Goal: Information Seeking & Learning: Learn about a topic

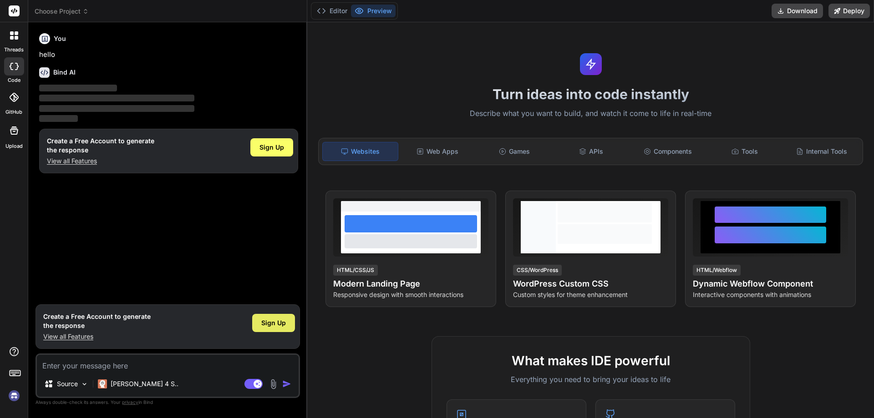
click at [275, 324] on span "Sign Up" at bounding box center [273, 323] width 25 height 9
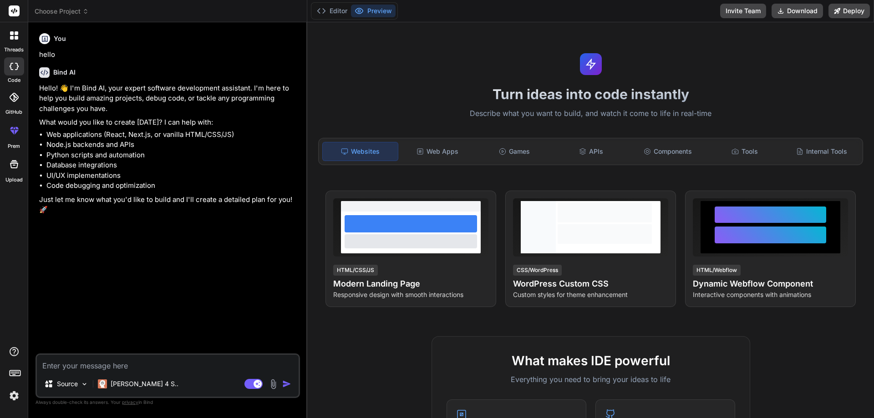
type textarea "x"
click at [98, 365] on textarea at bounding box center [168, 363] width 262 height 16
paste textarea "Where can you find the GitHub Copilot extension in [GEOGRAPHIC_DATA] Code? a. E…"
type textarea "Where can you find the GitHub Copilot extension in [GEOGRAPHIC_DATA] Code? a. E…"
type textarea "x"
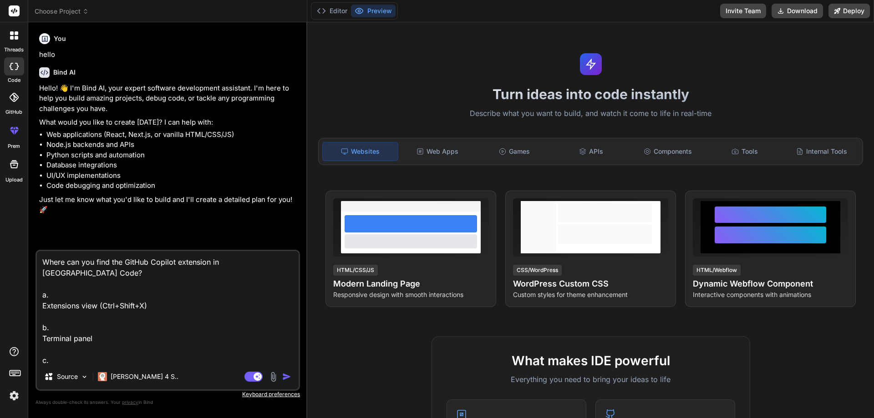
scroll to position [34, 0]
type textarea "Where can you find the GitHub Copilot extension in [GEOGRAPHIC_DATA] Code? a. E…"
click at [286, 376] on img "button" at bounding box center [286, 376] width 9 height 9
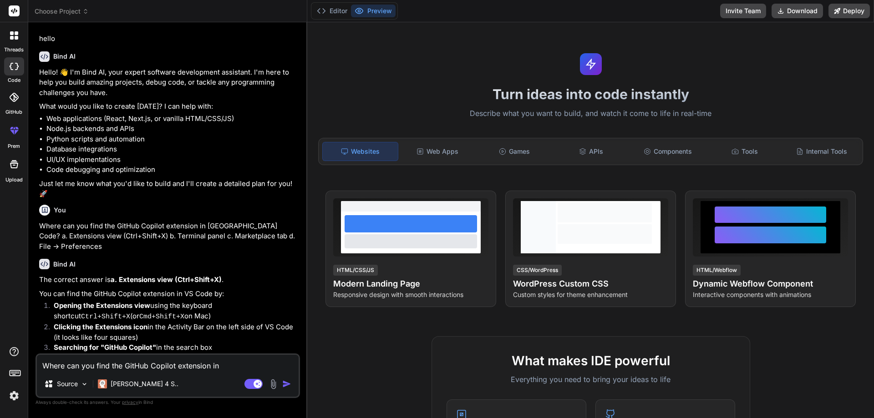
scroll to position [1, 0]
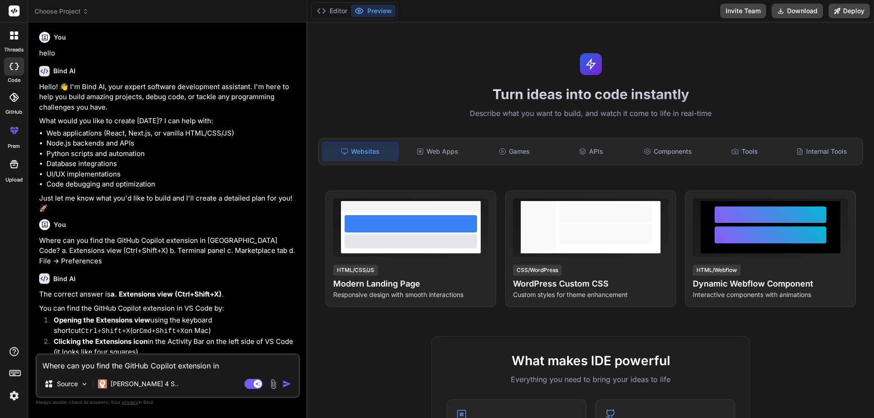
type textarea "x"
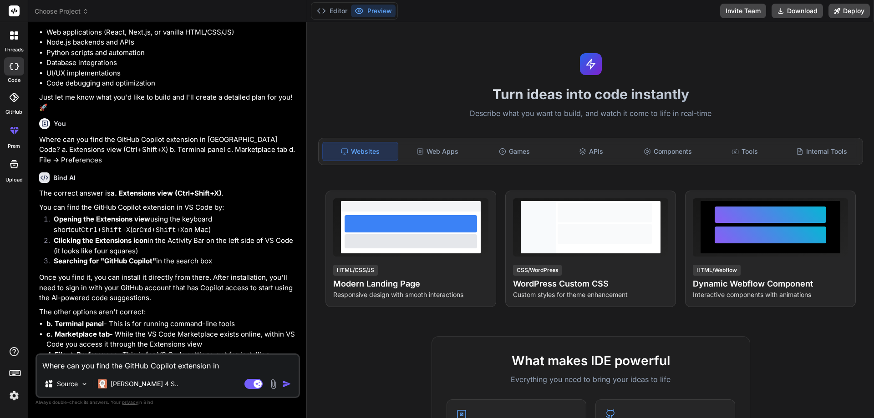
scroll to position [108, 0]
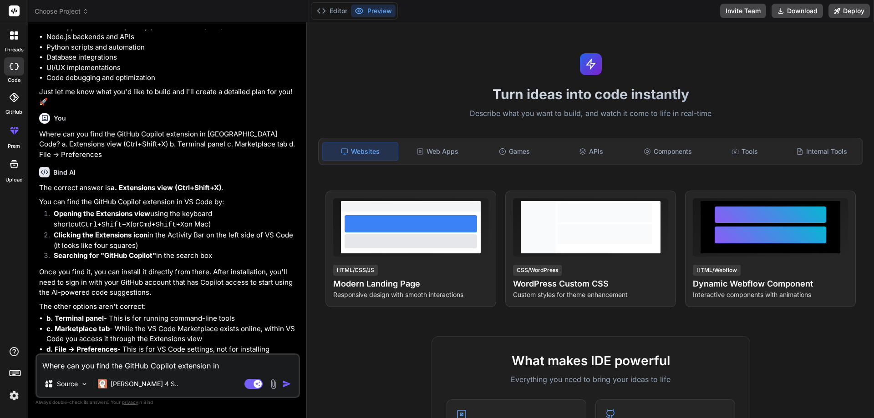
click at [104, 360] on textarea "Where can you find the GitHub Copilot extension in [GEOGRAPHIC_DATA] Code? a. E…" at bounding box center [168, 363] width 262 height 16
paste textarea "What is required to use GitHub Copilot after installation? a. A paid VS Code li…"
type textarea "What is required to use GitHub Copilot after installation? a. A paid VS Code li…"
type textarea "x"
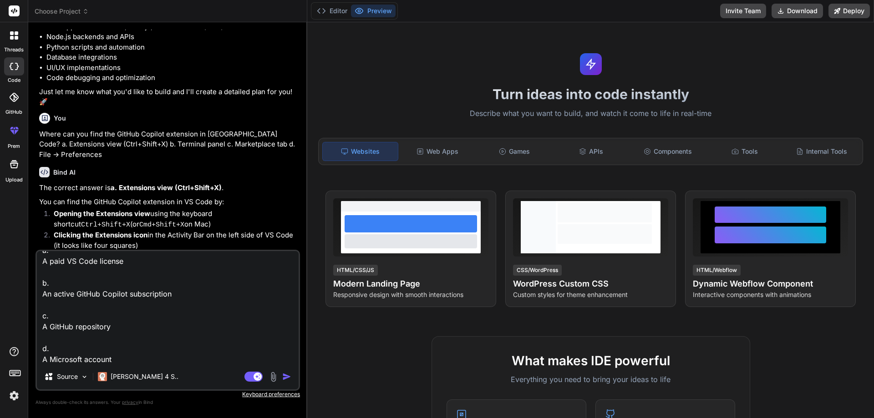
type textarea "What is required to use GitHub Copilot after installation? a. A paid VS Code li…"
click at [285, 375] on img "button" at bounding box center [286, 376] width 9 height 9
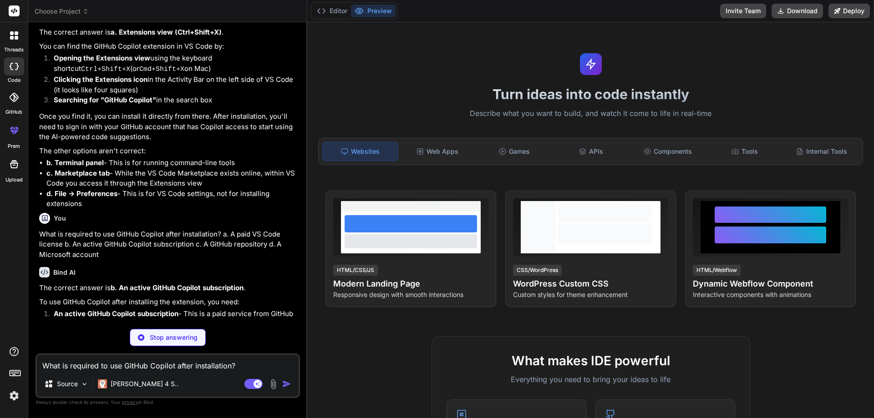
scroll to position [265, 0]
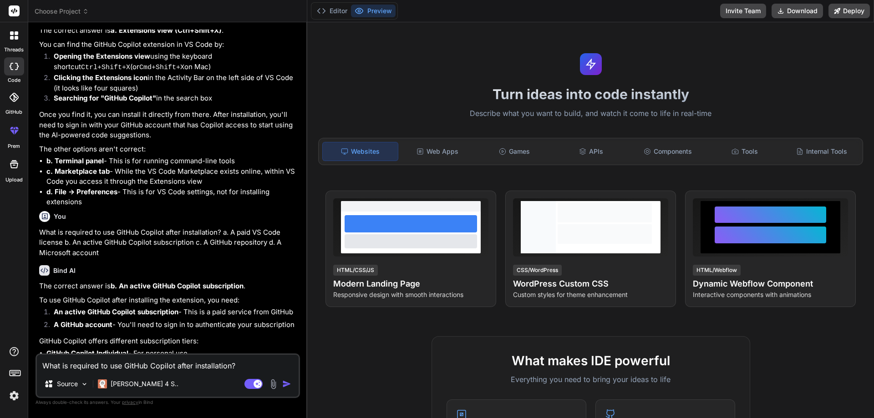
type textarea "x"
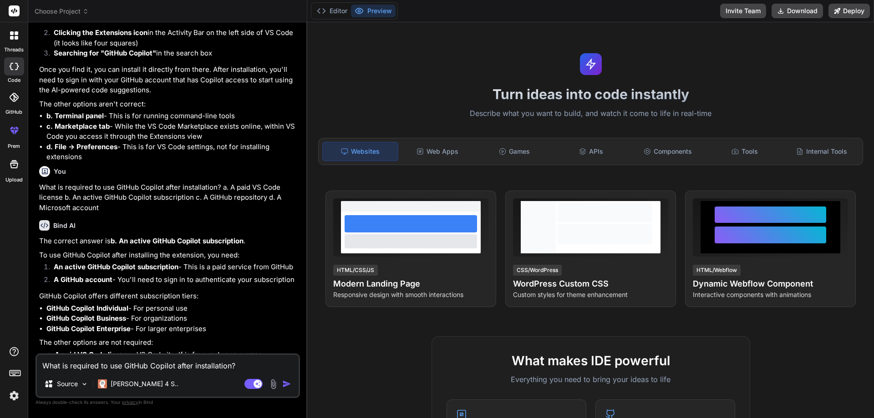
scroll to position [311, 0]
click at [98, 365] on textarea "What is required to use GitHub Copilot after installation? a. A paid VS Code li…" at bounding box center [168, 363] width 262 height 16
paste textarea "How can you verify that Copilot is installed and active? a. The VS Code title b…"
type textarea "How can you verify that Copilot is installed and active? a. The VS Code title b…"
type textarea "x"
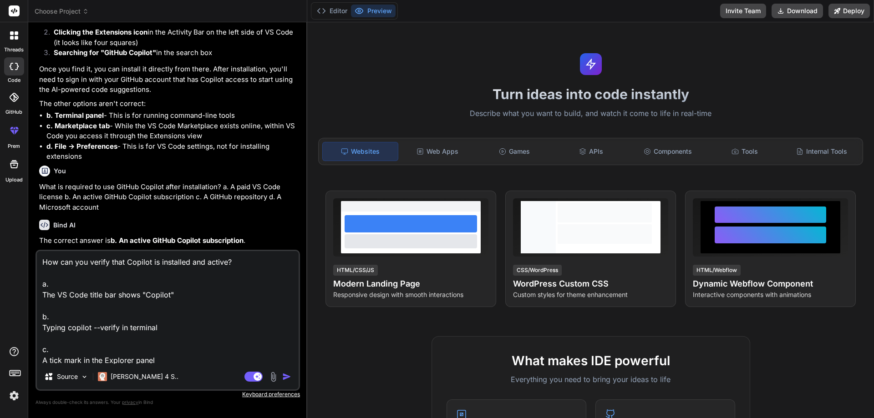
scroll to position [34, 0]
type textarea "How can you verify that Copilot is installed and active? a. The VS Code title b…"
click at [286, 375] on img "button" at bounding box center [286, 376] width 9 height 9
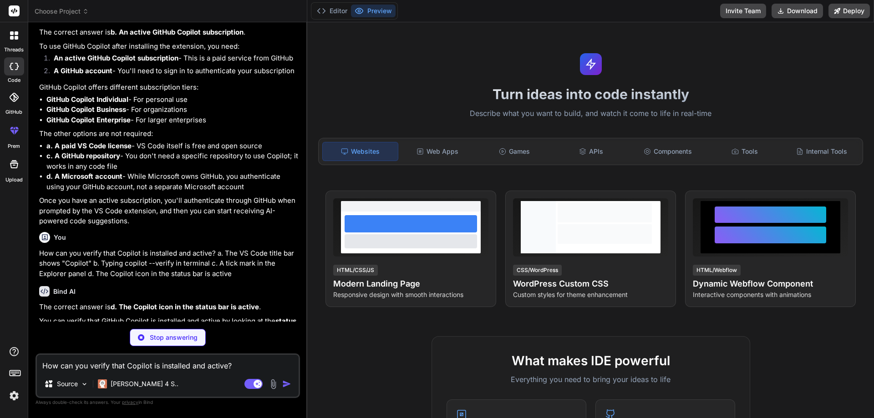
scroll to position [525, 0]
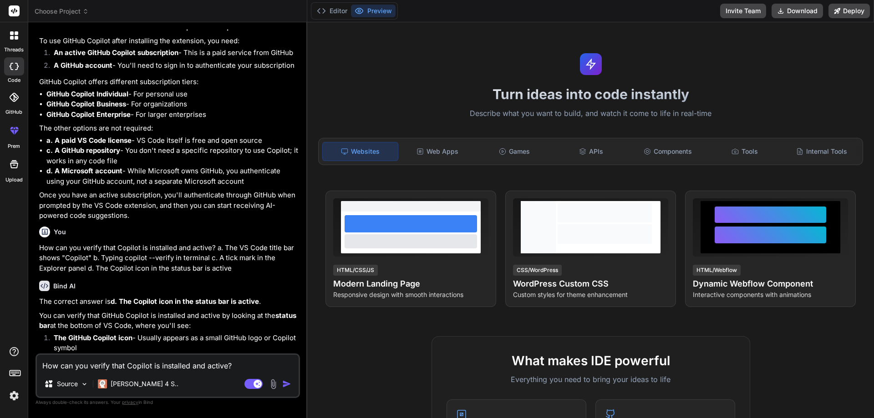
type textarea "x"
click at [136, 370] on textarea "How can you verify that Copilot is installed and active? a. The VS Code title b…" at bounding box center [168, 363] width 262 height 16
paste textarea "How do you accept an inline suggestion from Copilot? a. Enter b. Ctrl+Tab c. Ta…"
type textarea "How do you accept an inline suggestion from Copilot? a. Enter b. Ctrl+Tab c. Ta…"
type textarea "x"
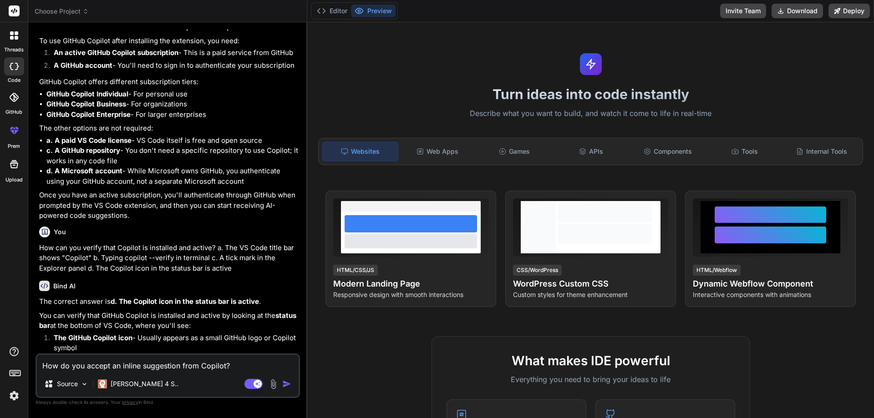
scroll to position [34, 0]
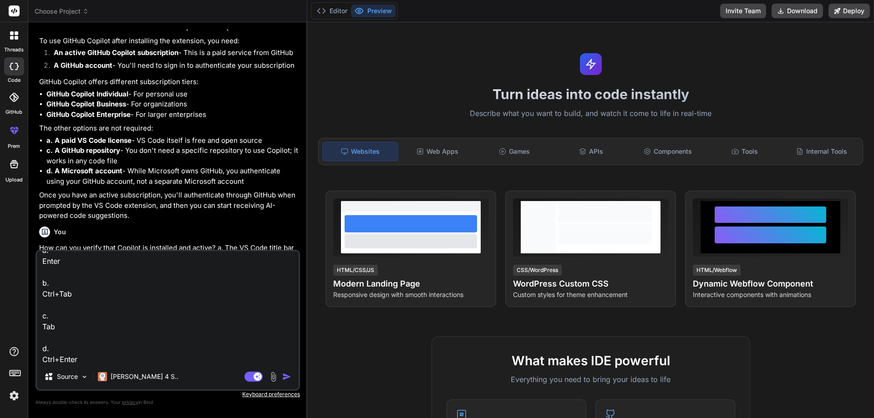
type textarea "How do you accept an inline suggestion from Copilot? a. Enter b. Ctrl+Tab c. Ta…"
click at [285, 378] on img "button" at bounding box center [286, 376] width 9 height 9
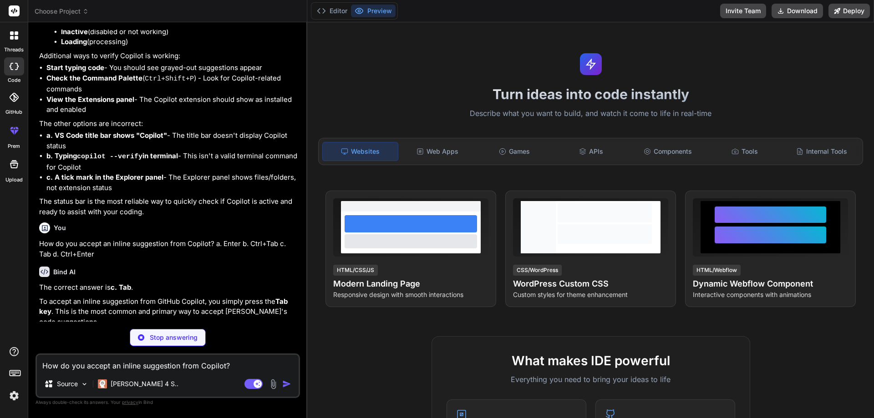
scroll to position [880, 0]
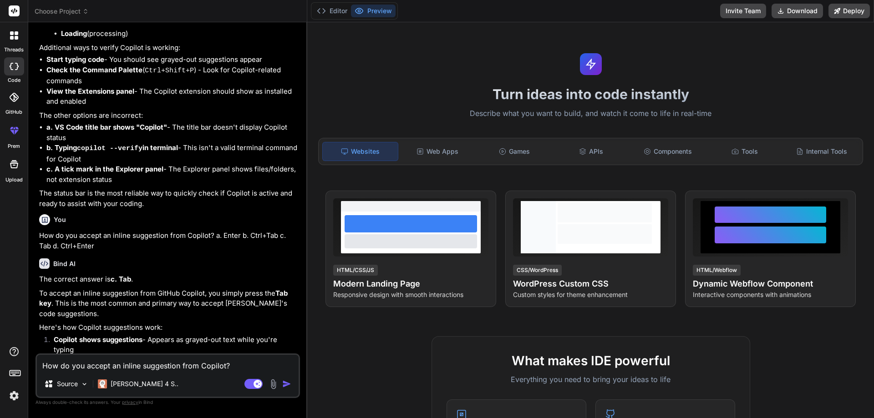
type textarea "x"
click at [95, 372] on div "How do you accept an inline suggestion from Copilot? a. Enter b. Ctrl+Tab c. Ta…" at bounding box center [167, 376] width 264 height 45
click at [90, 367] on textarea "How do you accept an inline suggestion from Copilot? a. Enter b. Ctrl+Tab c. Ta…" at bounding box center [168, 363] width 262 height 16
paste textarea "Which shortcut opens Copilot Chat panel? a. Ctrl+Alt+C b. Ctrl+Shift+I c. Ctrl+…"
type textarea "Which shortcut opens Copilot Chat panel? a. Ctrl+Alt+C b. Ctrl+Shift+I c. Ctrl+…"
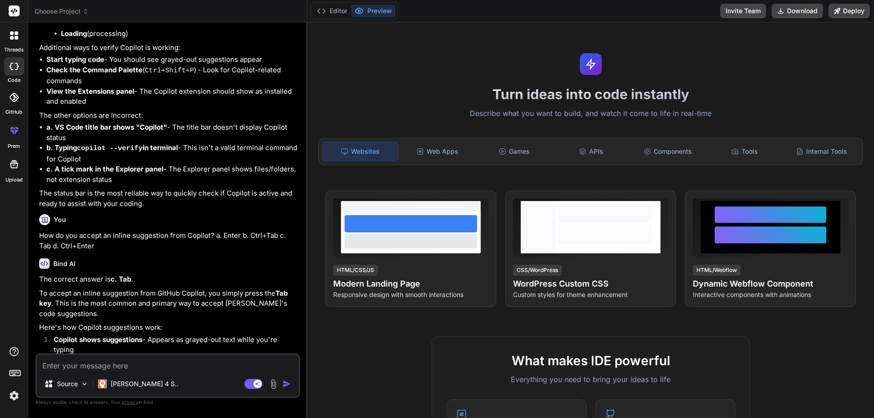
type textarea "x"
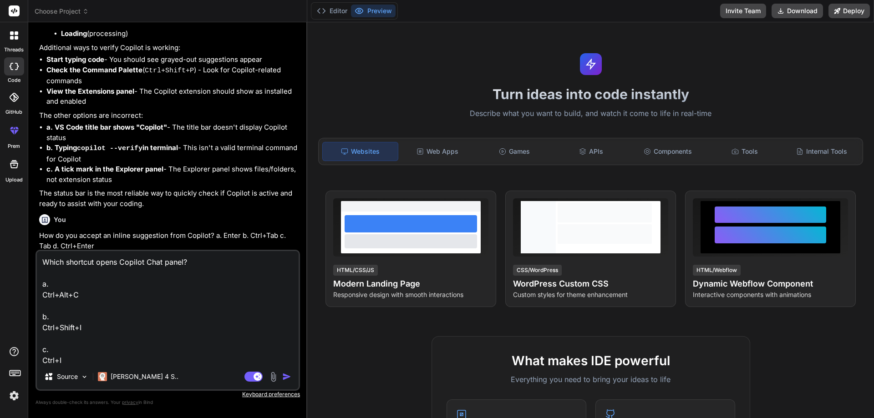
scroll to position [34, 0]
type textarea "Which shortcut opens Copilot Chat panel? a. Ctrl+Alt+C b. Ctrl+Shift+I c. Ctrl+…"
click at [282, 373] on img "button" at bounding box center [286, 376] width 9 height 9
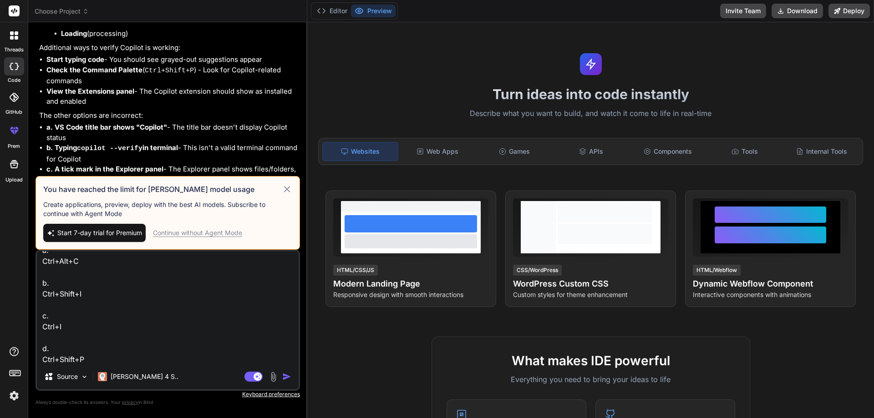
click at [286, 189] on icon at bounding box center [287, 189] width 10 height 11
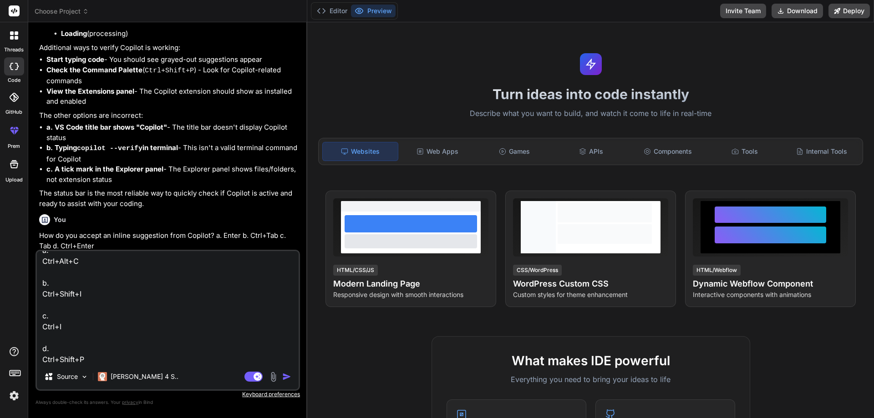
click at [283, 378] on img "button" at bounding box center [286, 376] width 9 height 9
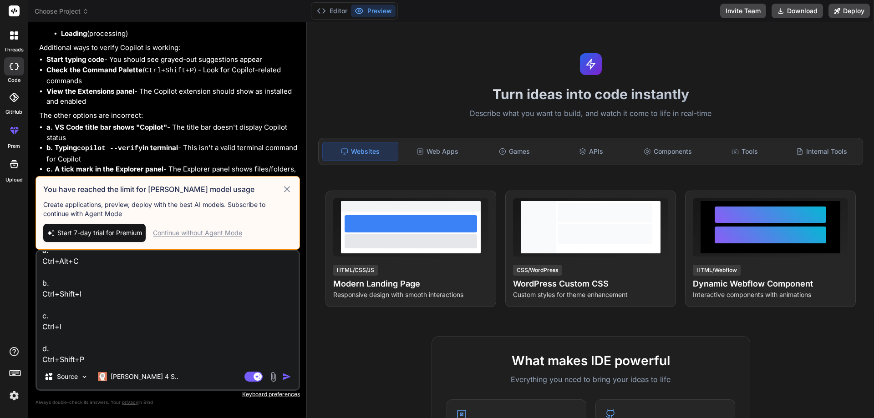
click at [212, 235] on div "Continue without Agent Mode" at bounding box center [197, 232] width 89 height 9
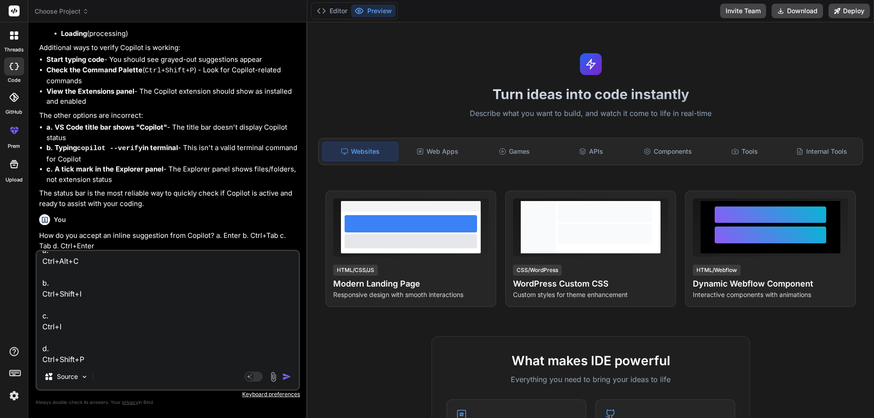
click at [282, 376] on img "button" at bounding box center [286, 376] width 9 height 9
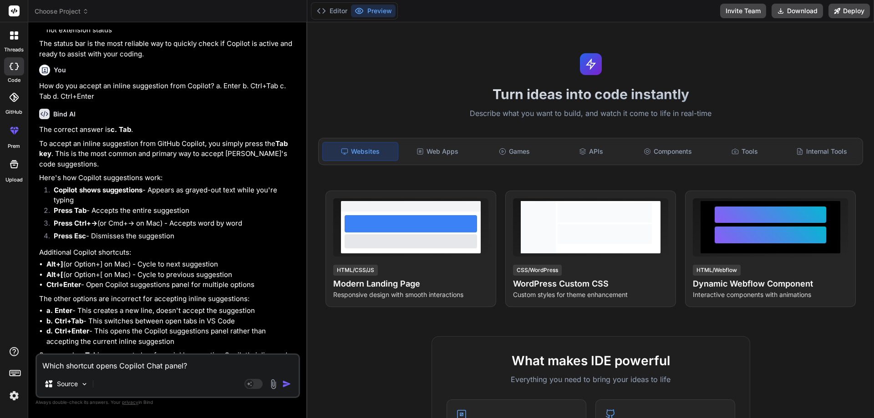
scroll to position [1141, 0]
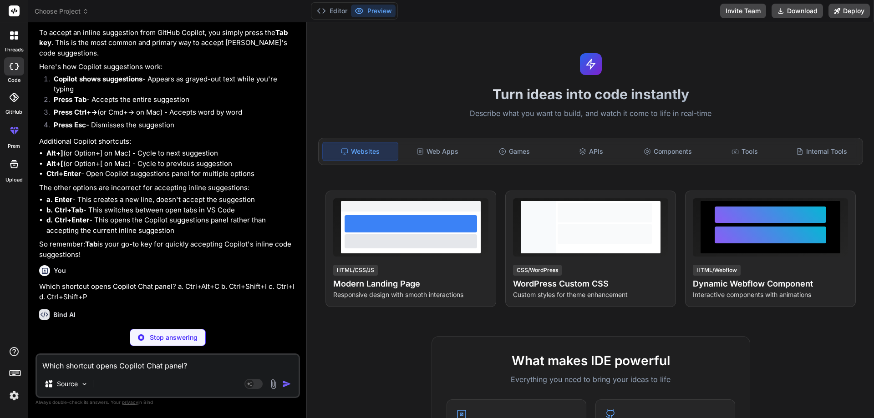
type textarea "x"
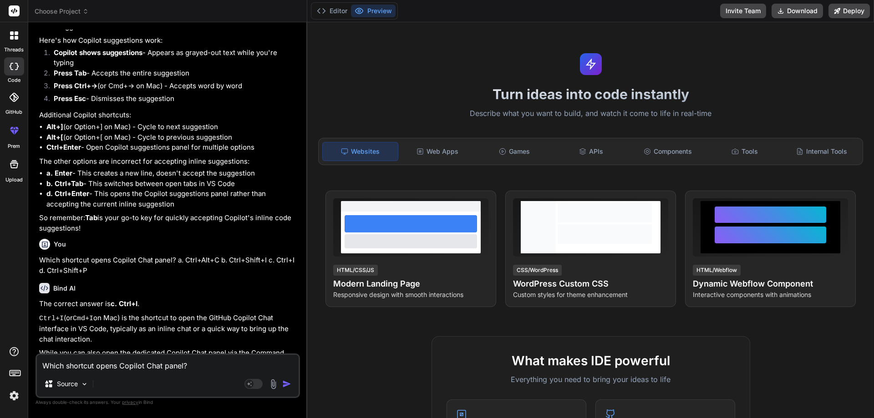
scroll to position [1180, 0]
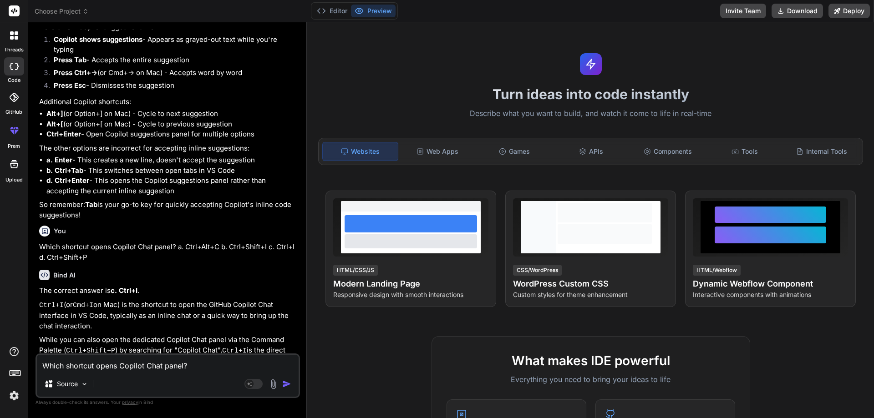
click at [73, 367] on textarea "Which shortcut opens Copilot Chat panel? a. Ctrl+Alt+C b. Ctrl+Shift+I c. Ctrl+…" at bounding box center [168, 363] width 262 height 16
paste textarea "Which key dismisses a Copilot suggestion? a. Shift b. Esc c. F1 d. Backspace"
type textarea "Which key dismisses a Copilot suggestion? a. Shift b. Esc c. F1 d. Backspace"
type textarea "x"
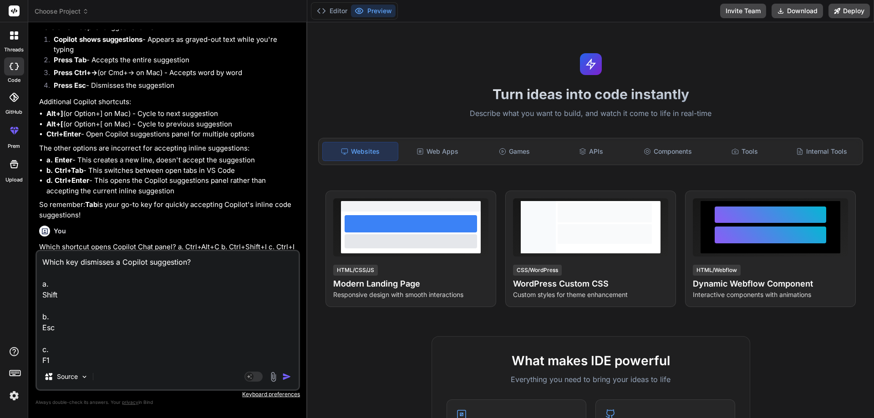
scroll to position [34, 0]
type textarea "Which key dismisses a Copilot suggestion? a. Shift b. Esc c. F1 d. Backspace"
click at [289, 378] on img "button" at bounding box center [286, 376] width 9 height 9
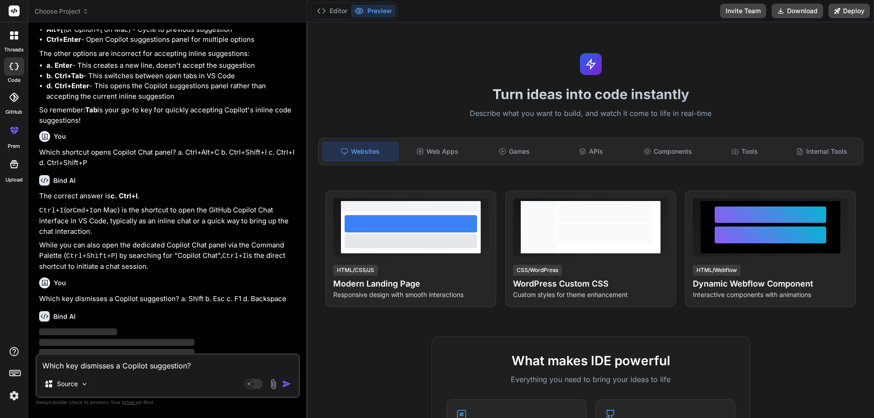
scroll to position [1275, 0]
type textarea "x"
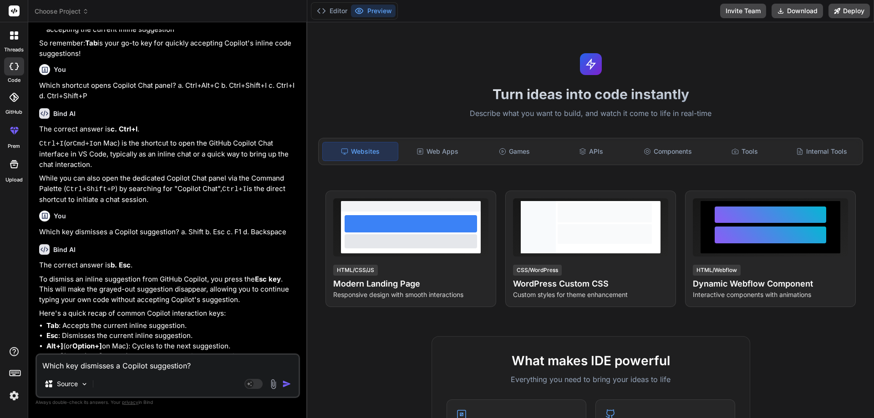
scroll to position [1366, 0]
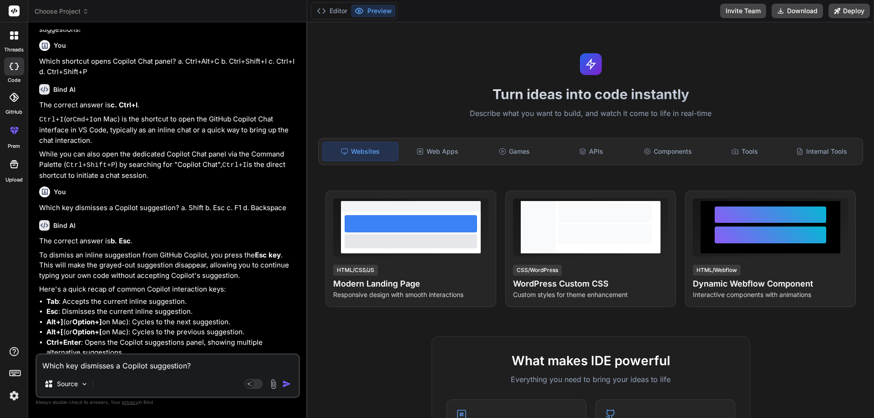
click at [63, 363] on textarea "Which key dismisses a Copilot suggestion? a. Shift b. Esc c. F1 d. Backspace" at bounding box center [168, 363] width 262 height 16
paste textarea "Which is a better prompt for generating a validation function? a. "Help me" b. …"
type textarea "Which is a better prompt for generating a validation function? a. "Help me" b. …"
type textarea "x"
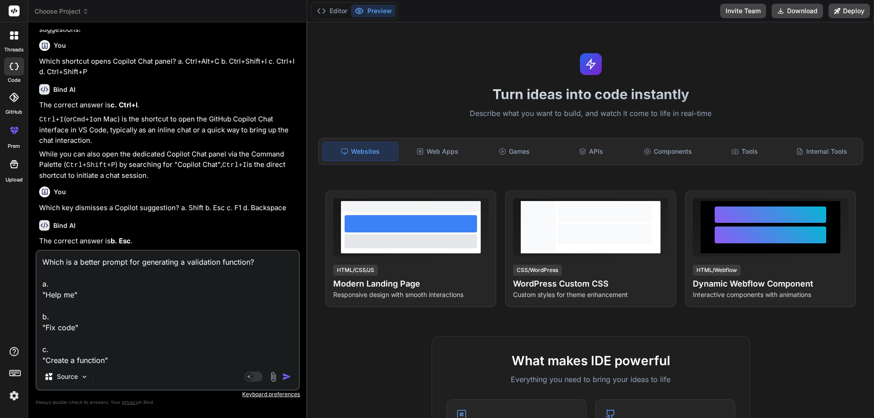
scroll to position [45, 0]
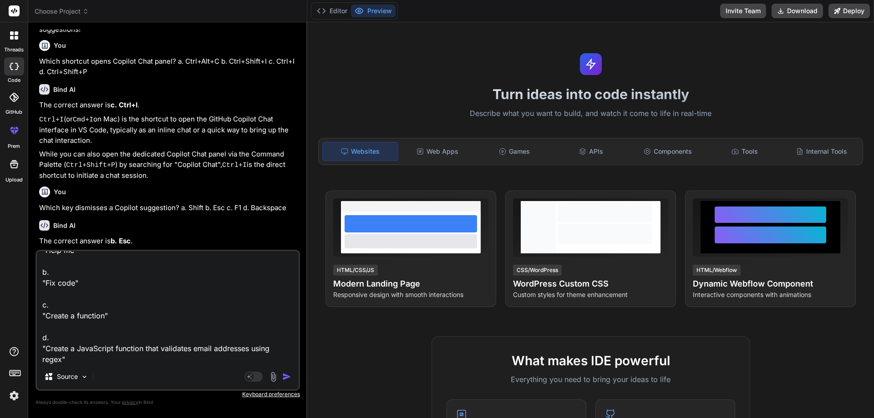
type textarea "Which is a better prompt for generating a validation function? a. "Help me" b. …"
click at [284, 375] on img "button" at bounding box center [286, 376] width 9 height 9
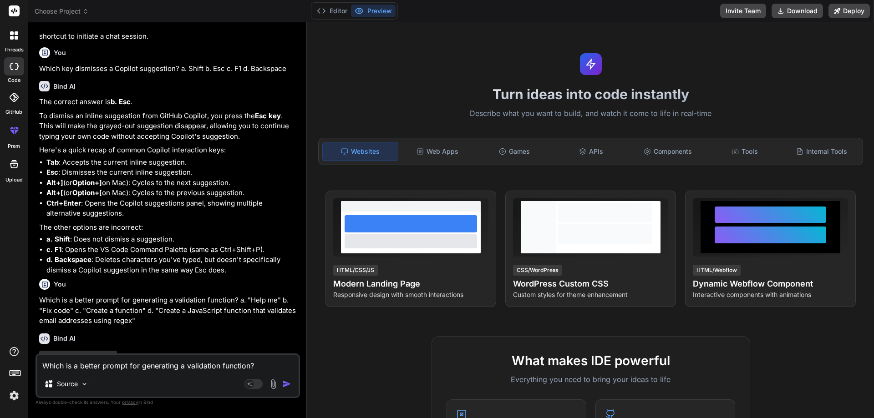
scroll to position [1527, 0]
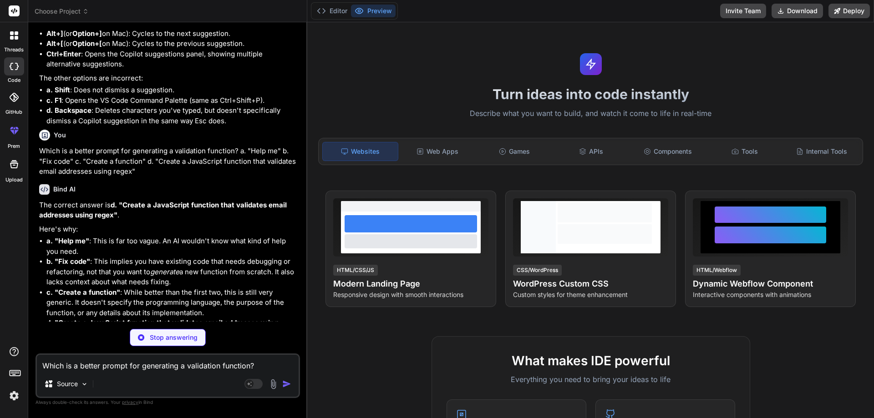
type textarea "x"
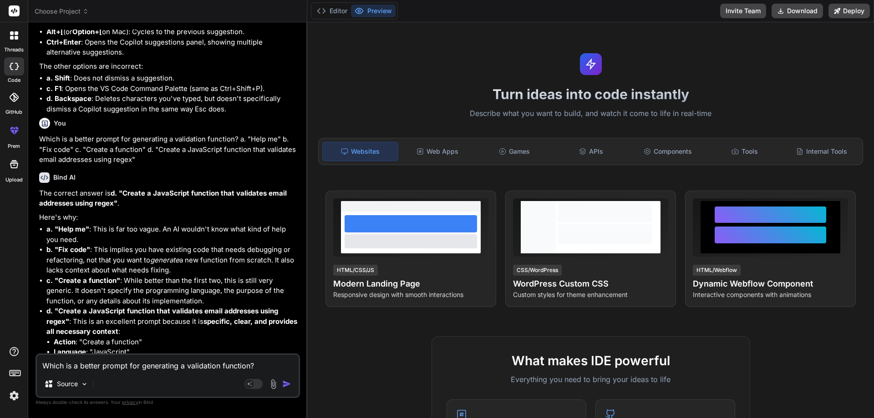
scroll to position [1702, 0]
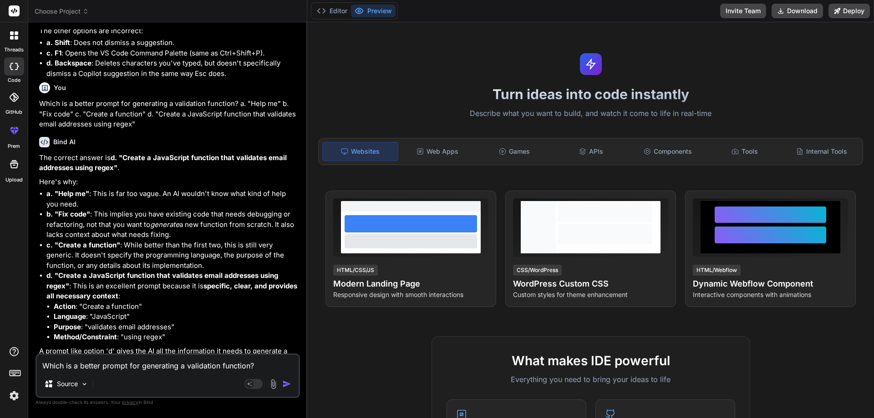
click at [115, 365] on textarea "Which is a better prompt for generating a validation function? a. "Help me" b. …" at bounding box center [168, 363] width 262 height 16
paste textarea "Comment-driven development with Copilot means: a. Disabling inline suggestions …"
type textarea "Comment-driven development with Copilot means: a. Disabling inline suggestions …"
type textarea "x"
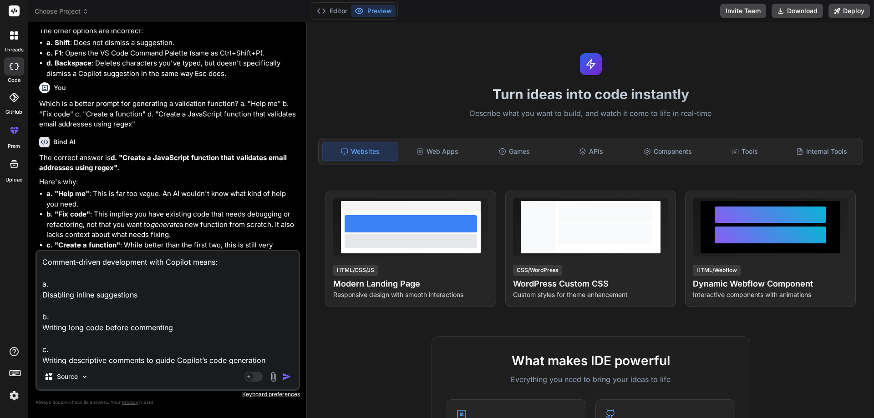
scroll to position [34, 0]
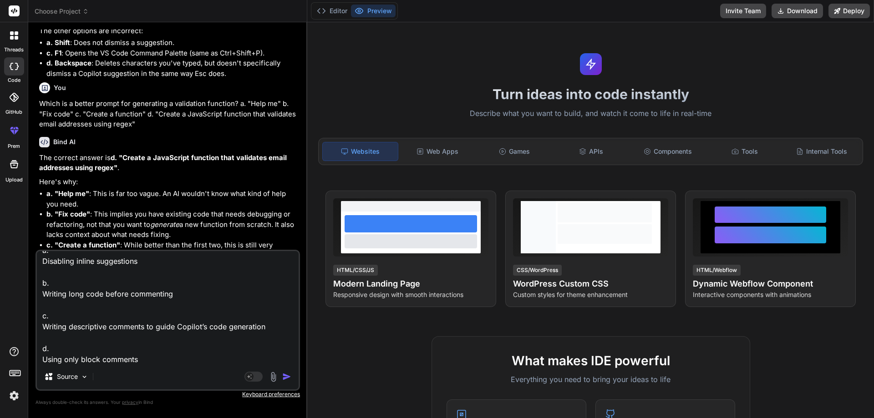
type textarea "Comment-driven development with Copilot means: a. Disabling inline suggestions …"
click at [285, 375] on img "button" at bounding box center [286, 376] width 9 height 9
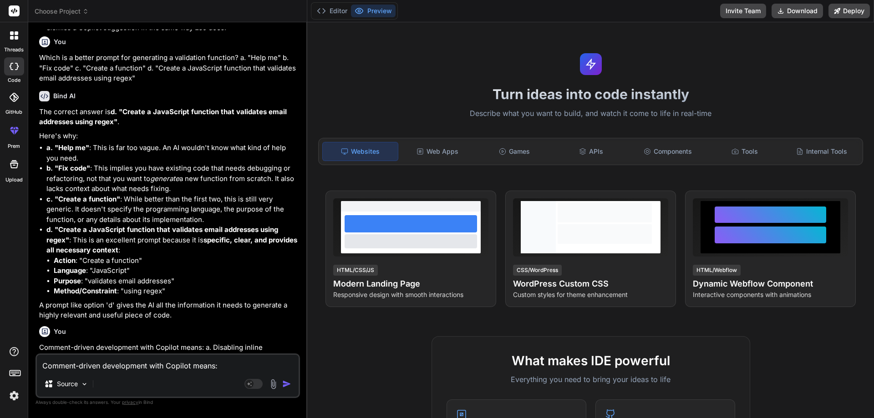
scroll to position [1817, 0]
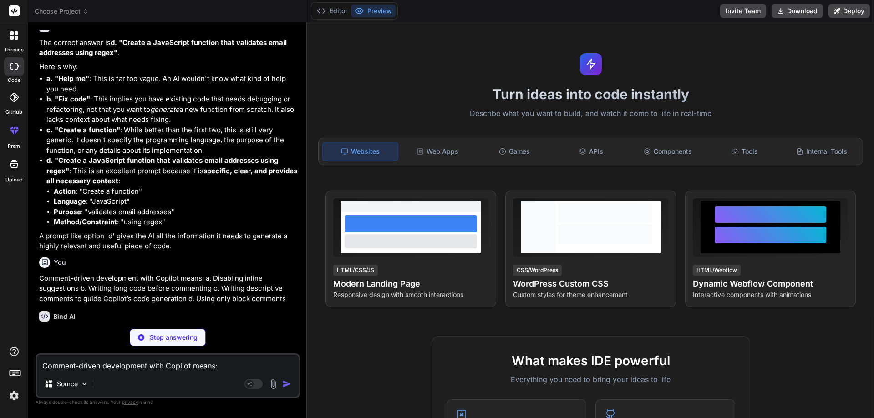
type textarea "x"
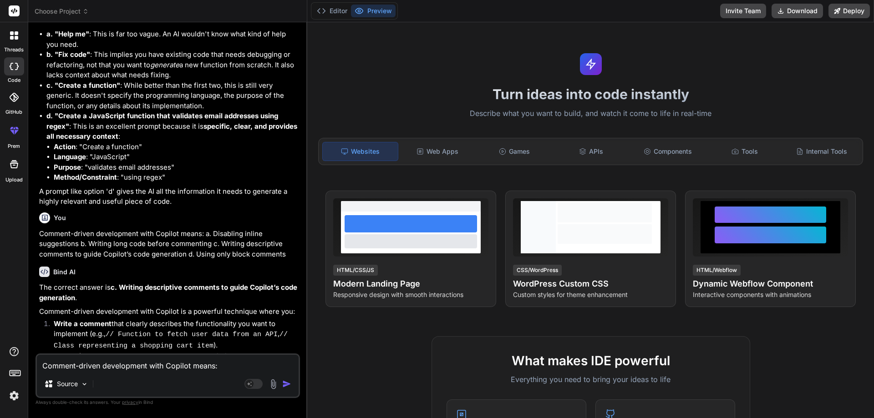
scroll to position [1998, 0]
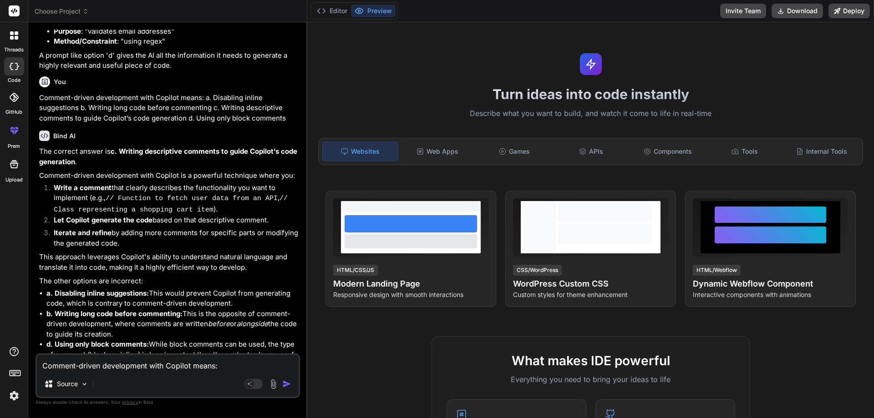
click at [91, 367] on textarea "Comment-driven development with Copilot means: a. Disabling inline suggestions …" at bounding box center [168, 363] width 262 height 16
paste textarea "Where can you enable/disable GitHub Copilot in VS Code? a. Marketplace b. Termi…"
type textarea "Where can you enable/disable GitHub Copilot in VS Code? a. Marketplace b. Termi…"
type textarea "x"
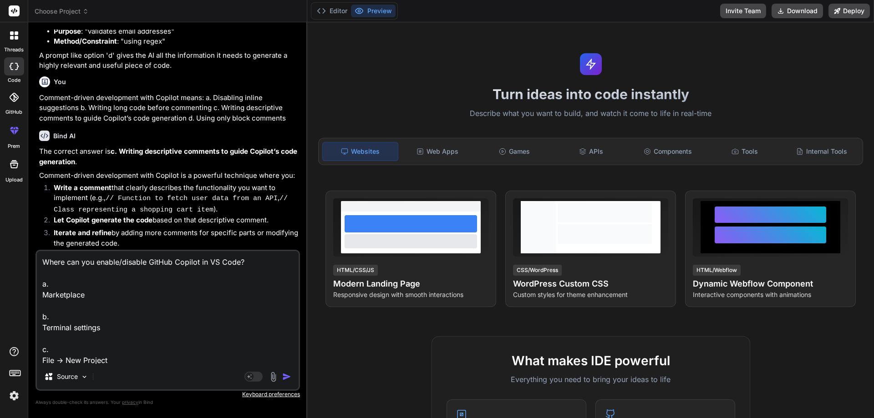
scroll to position [34, 0]
type textarea "Where can you enable/disable GitHub Copilot in VS Code? a. Marketplace b. Termi…"
click at [286, 376] on img "button" at bounding box center [286, 376] width 9 height 9
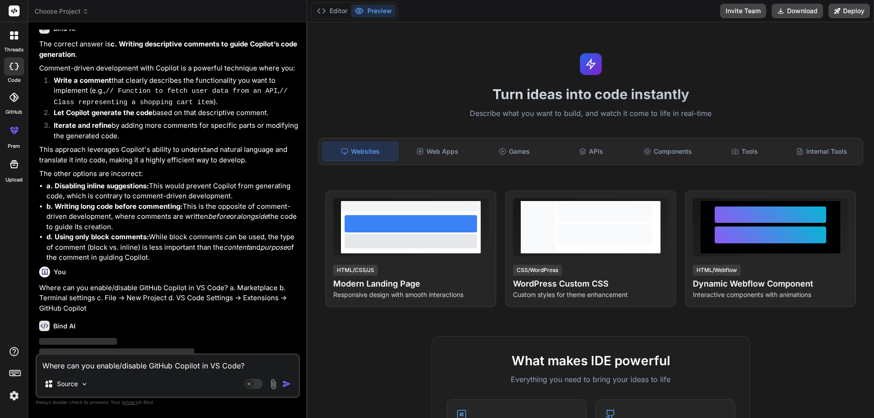
scroll to position [2113, 0]
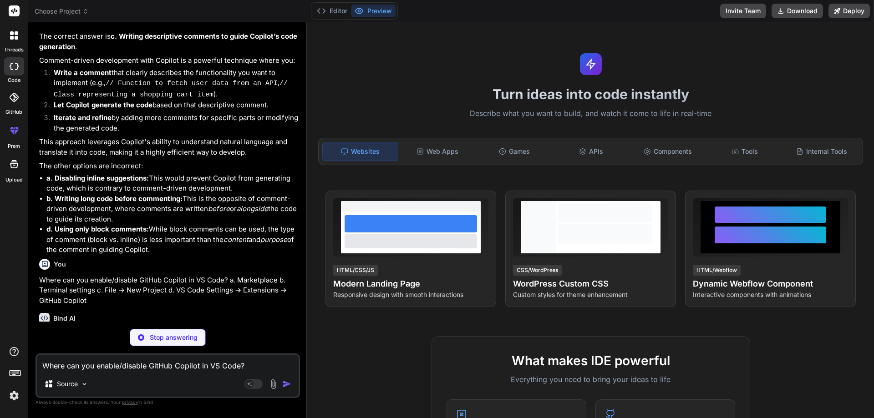
type textarea "x"
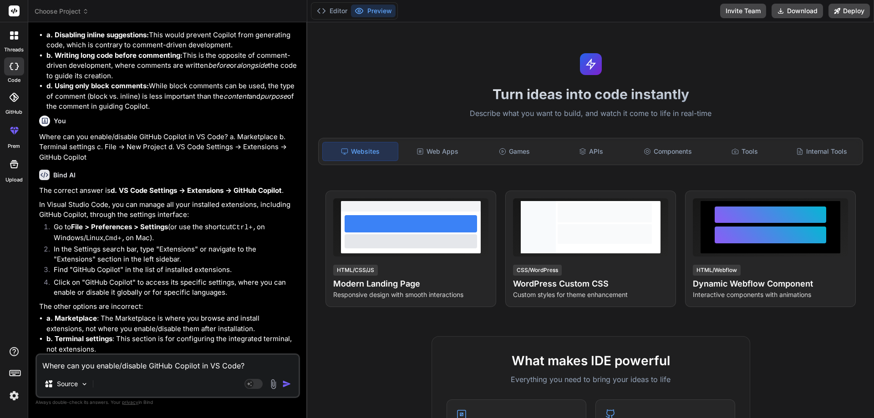
scroll to position [2259, 0]
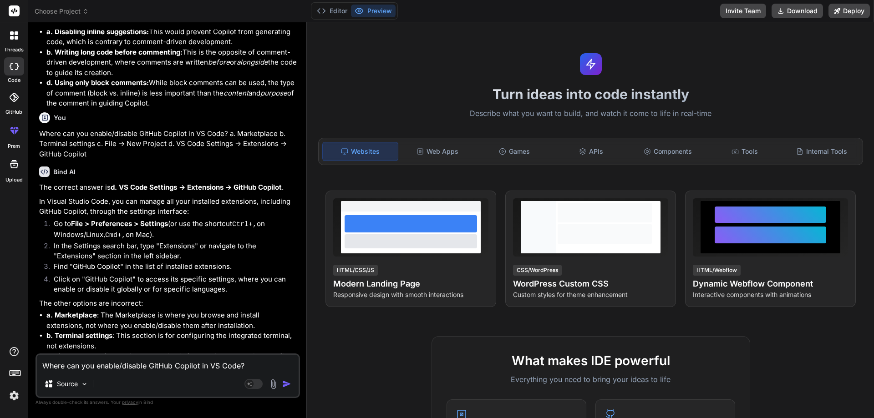
click at [167, 241] on li "In the Settings search bar, type "Extensions" or navigate to the "Extensions" s…" at bounding box center [172, 251] width 252 height 20
click at [110, 368] on textarea "Where can you enable/disable GitHub Copilot in VS Code? a. Marketplace b. Termi…" at bounding box center [168, 363] width 262 height 16
paste textarea "Which JSON file allows workspace-specific Copilot settings? a. workspace.json b…"
type textarea "Which JSON file allows workspace-specific Copilot settings? a. workspace.json b…"
type textarea "x"
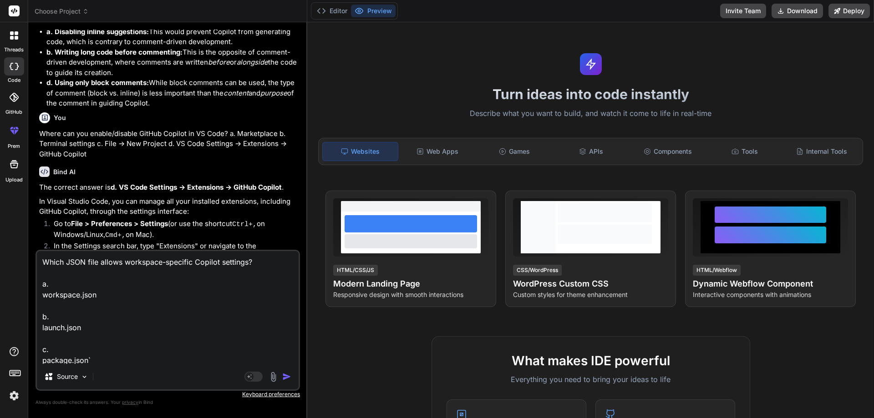
scroll to position [34, 0]
type textarea "Which JSON file allows workspace-specific Copilot settings? a. workspace.json b…"
click at [284, 377] on img "button" at bounding box center [286, 376] width 9 height 9
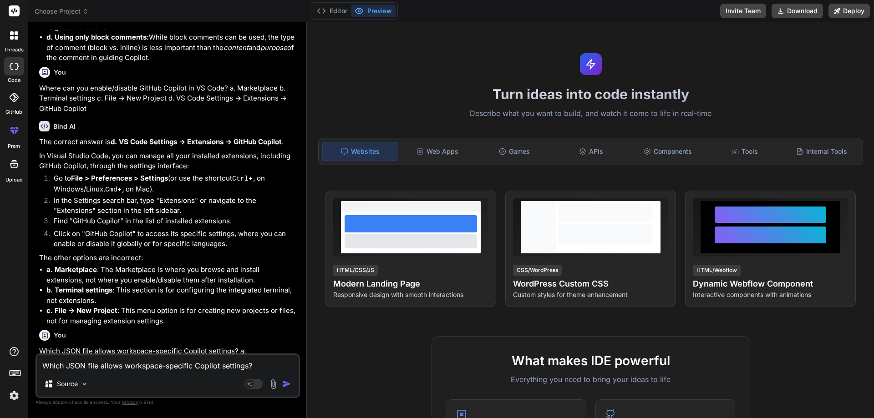
scroll to position [2364, 0]
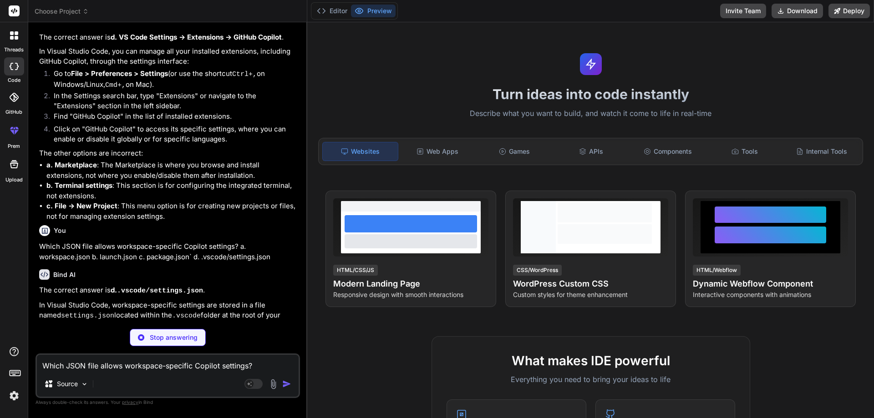
type textarea "x"
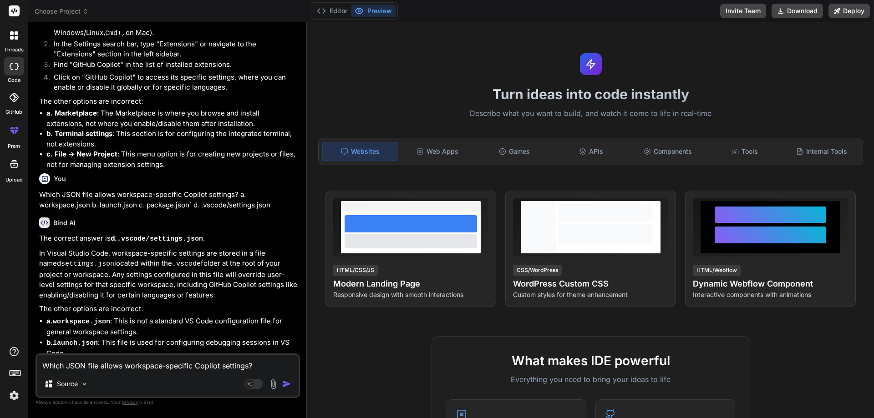
scroll to position [2465, 0]
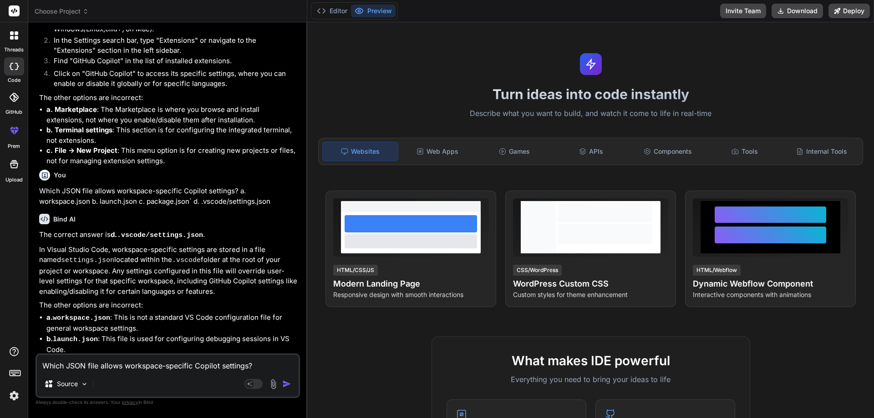
click at [94, 369] on textarea "Which JSON file allows workspace-specific Copilot settings? a. workspace.json b…" at bounding box center [168, 363] width 262 height 16
paste textarea "Which agent helps with VS Code features and extensions? a. @azure b. @workspace…"
type textarea "Which agent helps with VS Code features and extensions? a. @azure b. @workspace…"
type textarea "x"
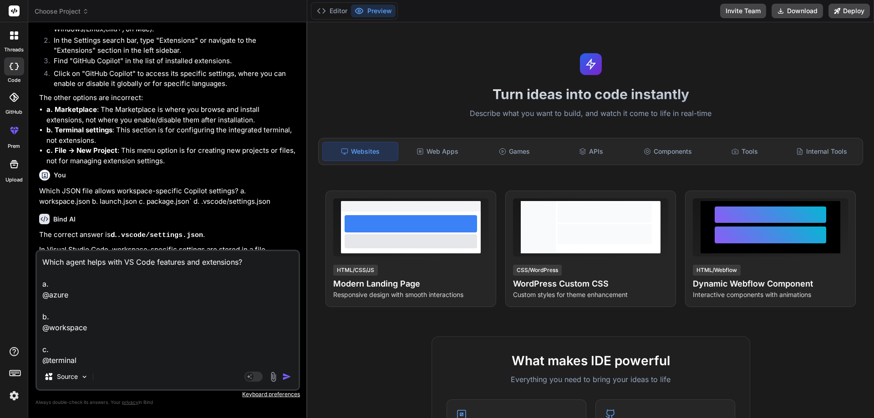
scroll to position [34, 0]
type textarea "Which agent helps with VS Code features and extensions? a. @azure b. @workspace…"
click at [286, 378] on img "button" at bounding box center [286, 376] width 9 height 9
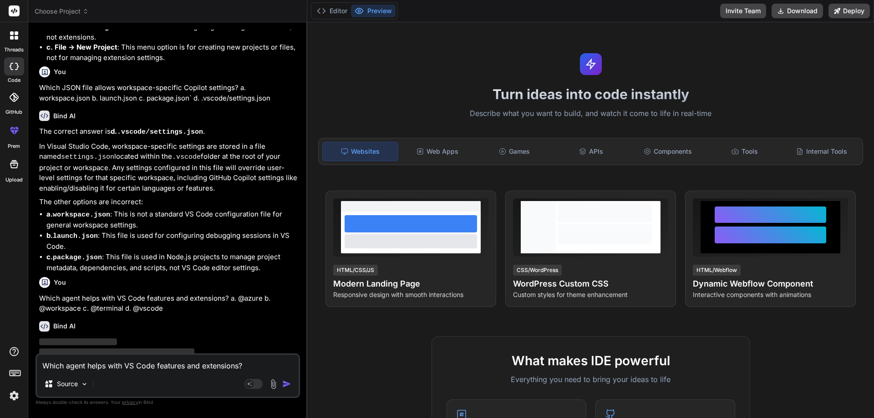
scroll to position [2570, 0]
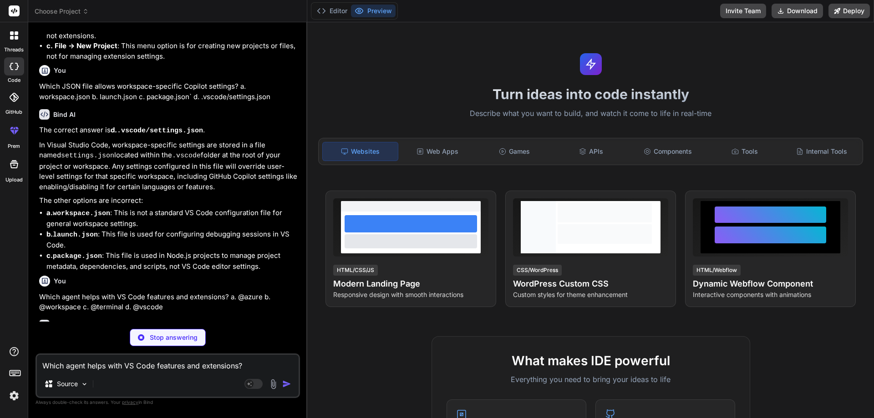
type textarea "x"
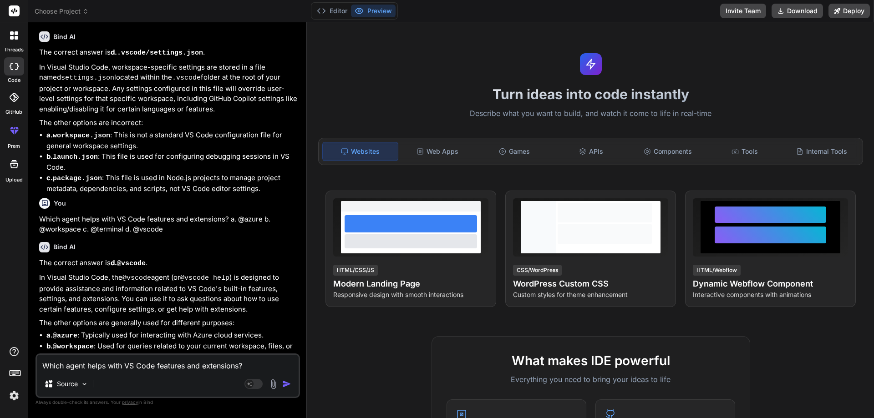
scroll to position [2651, 0]
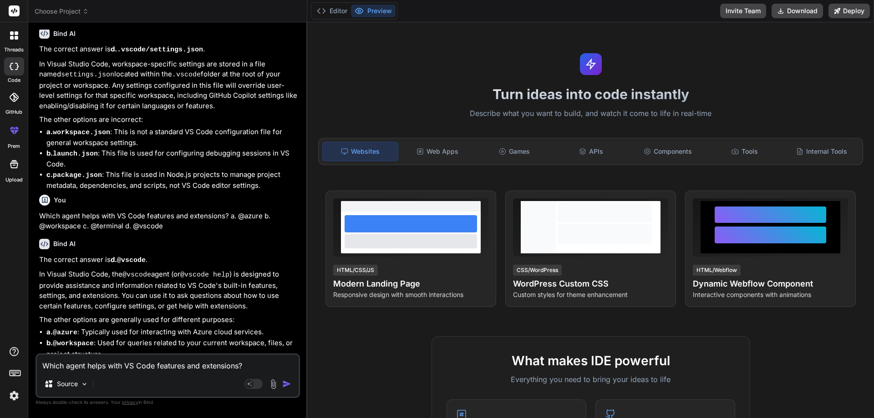
click at [81, 357] on textarea "Which agent helps with VS Code features and extensions? a. @azure b. @workspace…" at bounding box center [168, 363] width 262 height 16
paste textarea "Which agent is best for managing cloud services and deployments? a. @workspace …"
type textarea "Which agent is best for managing cloud services and deployments? a. @workspace …"
type textarea "x"
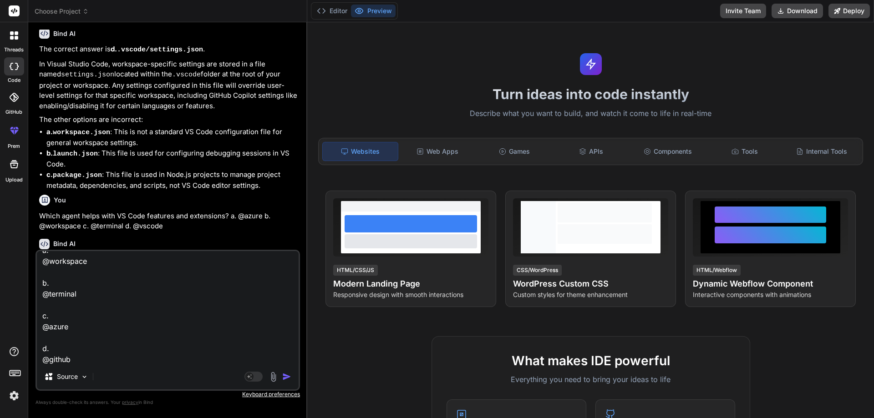
type textarea "Which agent is best for managing cloud services and deployments? a. @workspace …"
click at [289, 376] on img "button" at bounding box center [286, 376] width 9 height 9
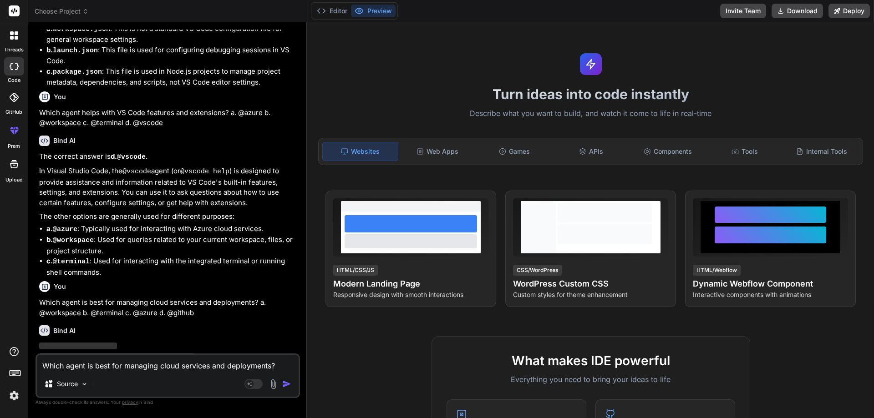
scroll to position [2755, 0]
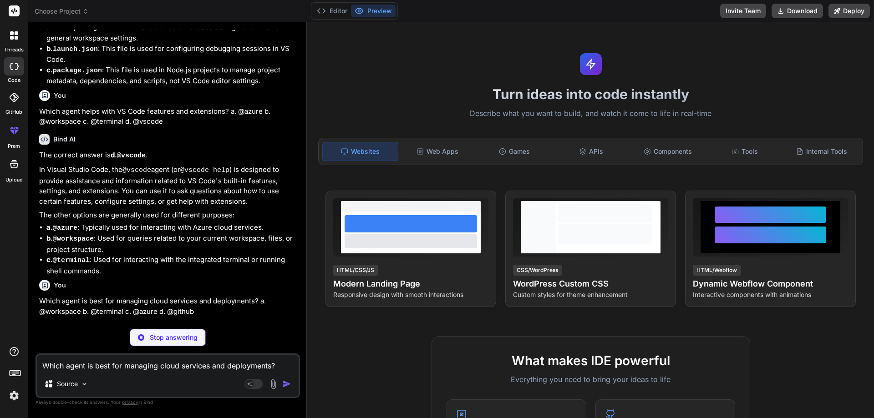
type textarea "x"
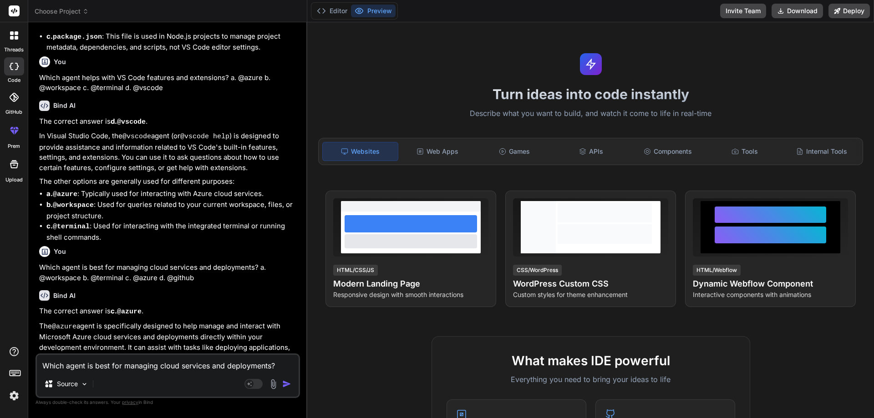
scroll to position [2857, 0]
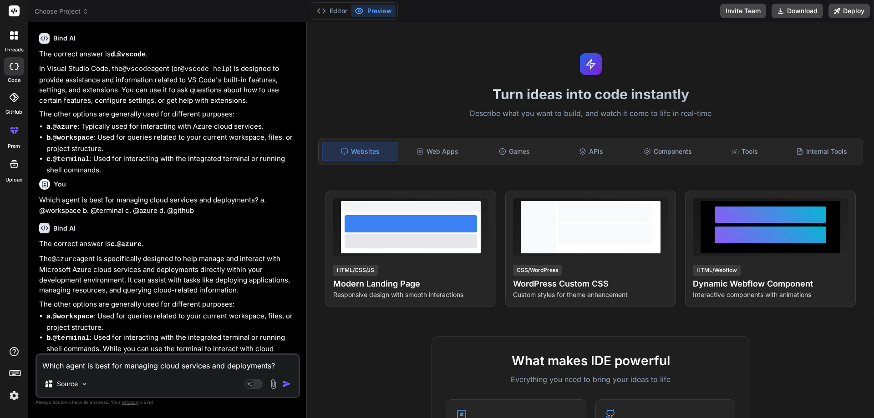
click at [89, 367] on textarea "Which agent is best for managing cloud services and deployments? a. @workspace …" at bounding box center [168, 363] width 262 height 16
paste textarea "How do you activate a specific Copilot agent? a. Typing /agent b. Typing @agent…"
type textarea "How do you activate a specific Copilot agent? a. Typing /agent b. Typing @agent…"
type textarea "x"
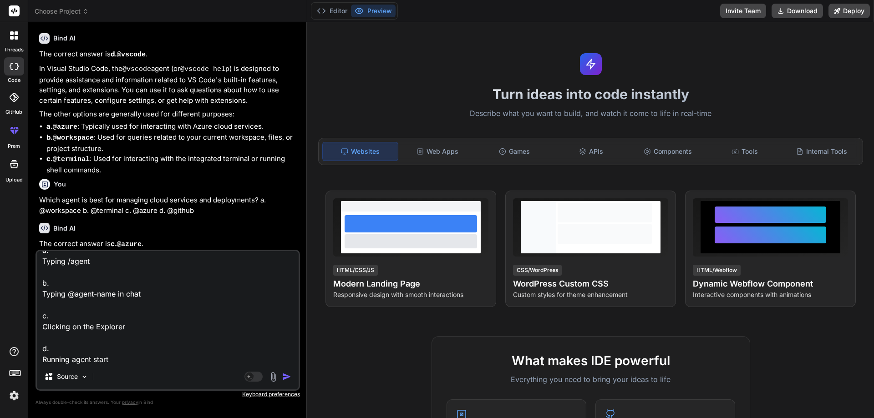
type textarea "How do you activate a specific Copilot agent? a. Typing /agent b. Typing @agent…"
click at [284, 377] on img "button" at bounding box center [286, 376] width 9 height 9
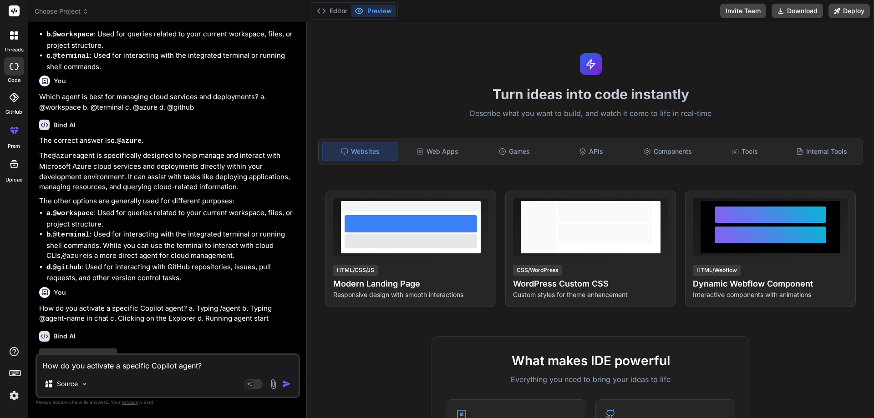
scroll to position [2961, 0]
type textarea "x"
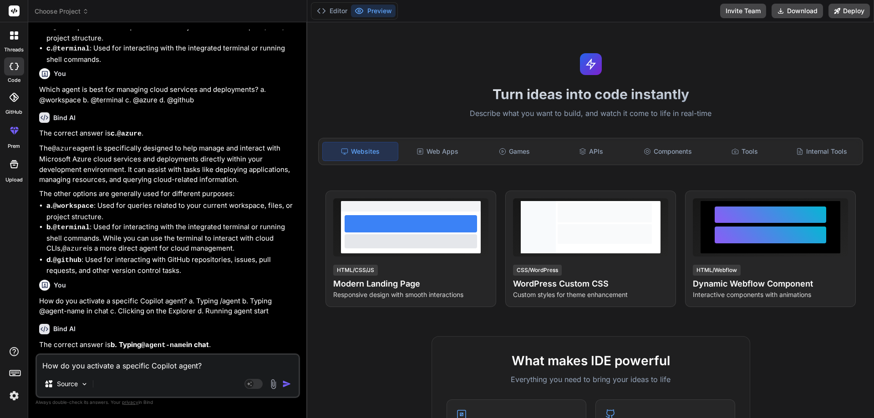
scroll to position [2977, 0]
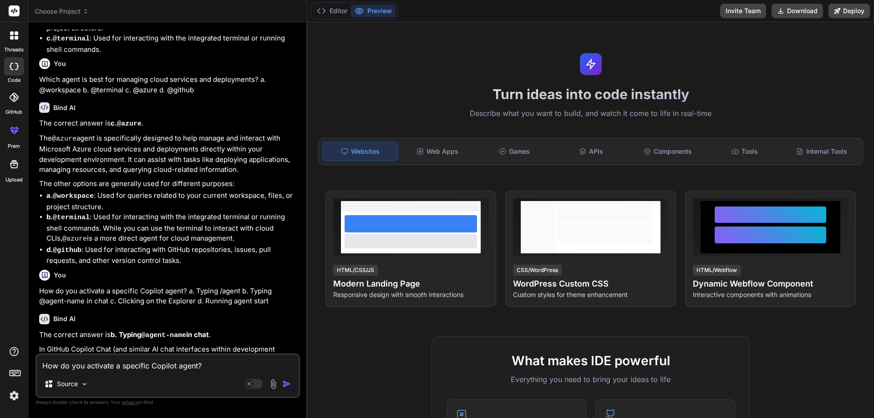
click at [73, 362] on textarea "How do you activate a specific Copilot agent? a. Typing /agent b. Typing @agent…" at bounding box center [168, 363] width 262 height 16
paste textarea "Which extension provides experimental features like code explanation and transl…"
type textarea "Which extension provides experimental features like code explanation and transl…"
type textarea "x"
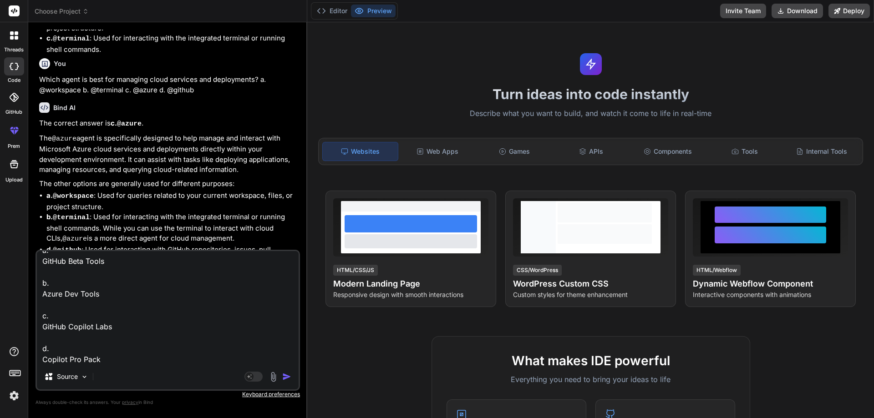
type textarea "Which extension provides experimental features like code explanation and transl…"
click at [288, 375] on img "button" at bounding box center [286, 376] width 9 height 9
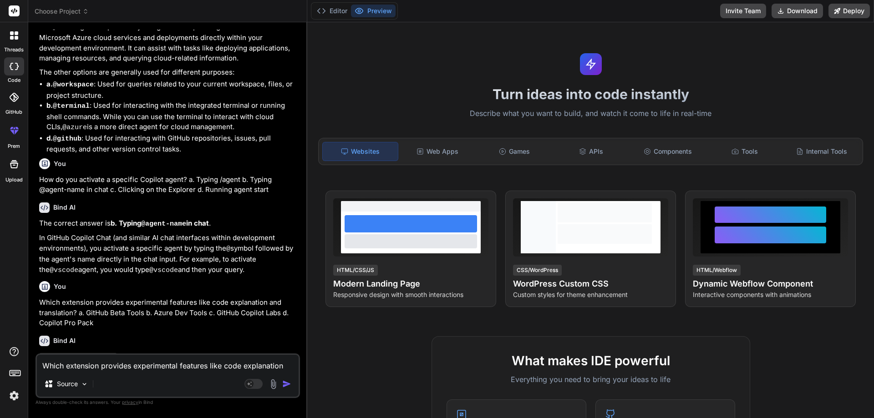
scroll to position [3092, 0]
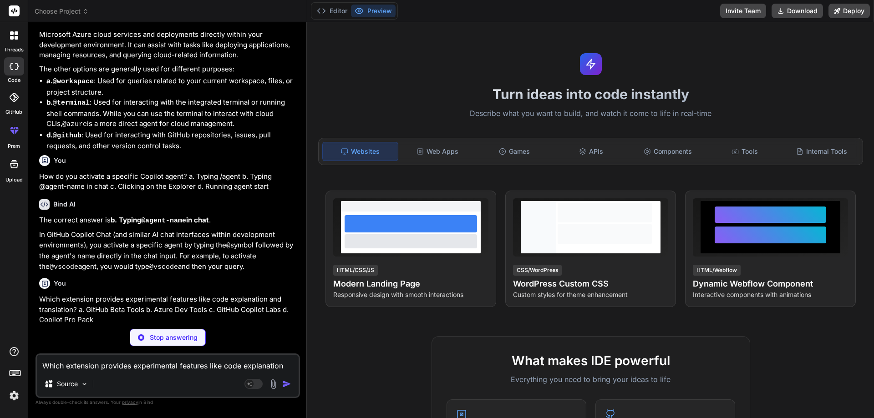
type textarea "x"
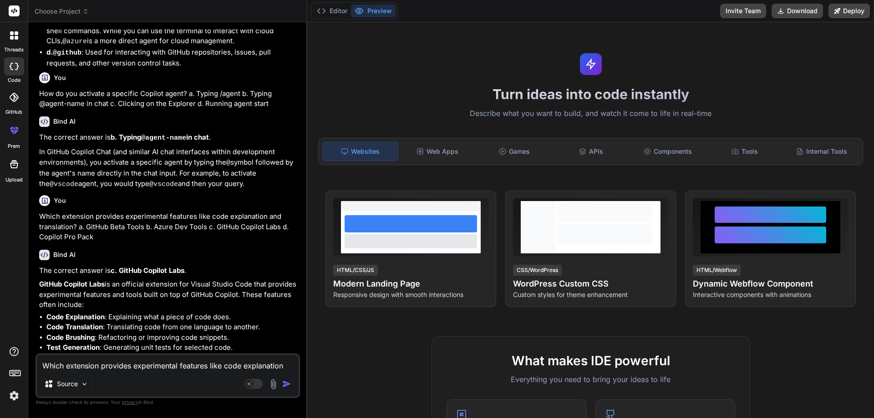
click at [106, 365] on textarea "Which extension provides experimental features like code explanation and transl…" at bounding box center [168, 363] width 262 height 16
paste textarea "Which slash command generates unit tests? a. /simplify` b. /fix c. /doc d. /tes…"
type textarea "Which slash command generates unit tests? a. /simplify` b. /fix c. /doc d. /tes…"
type textarea "x"
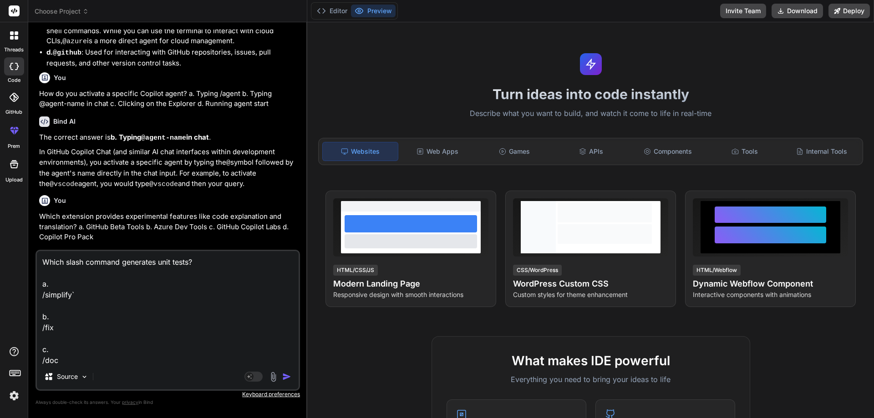
scroll to position [34, 0]
type textarea "Which slash command generates unit tests? a. /simplify` b. /fix c. /doc d. /tes…"
click at [281, 375] on div "Agent Mode. When this toggle is activated, AI automatically makes decisions, re…" at bounding box center [269, 376] width 52 height 11
click at [284, 375] on img "button" at bounding box center [286, 376] width 9 height 9
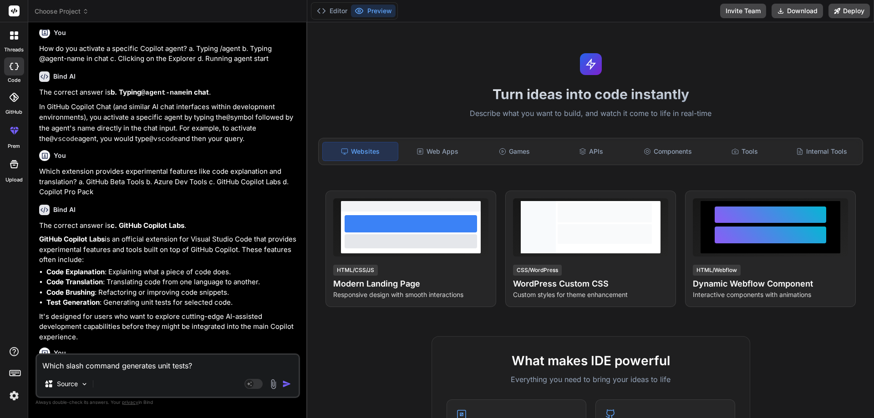
scroll to position [3269, 0]
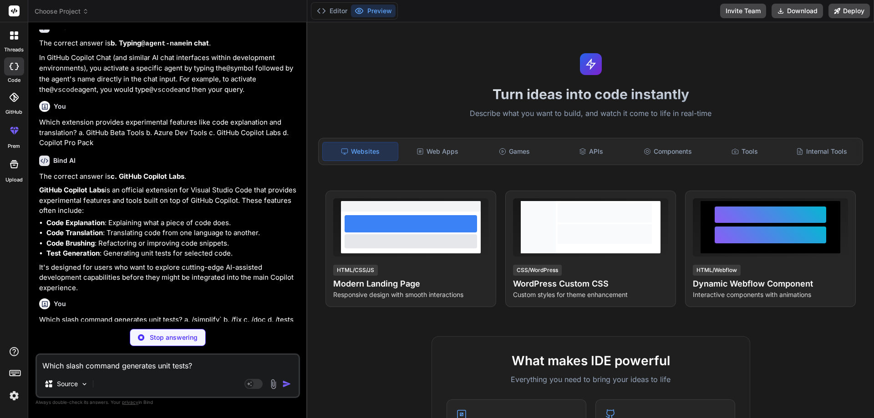
type textarea "x"
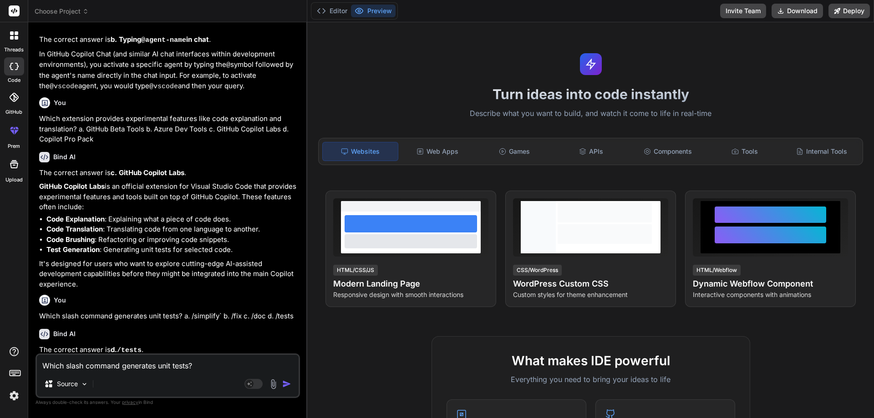
scroll to position [3274, 0]
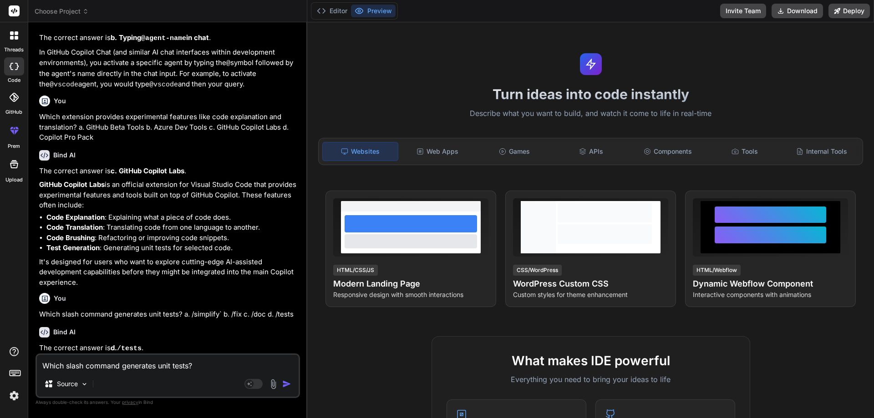
click at [167, 320] on div "Bind AI The correct answer is d. /tests . In GitHub Copilot Chat and similar AI…" at bounding box center [168, 355] width 259 height 70
click at [73, 371] on textarea "Which slash command generates unit tests? a. /simplify` b. /fix c. /doc d. /tes…" at bounding box center [168, 363] width 262 height 16
paste textarea "If Copilot suggestions are not appearing, what should you check first? a. Inter…"
type textarea "If Copilot suggestions are not appearing, what should you check first? a. Inter…"
type textarea "x"
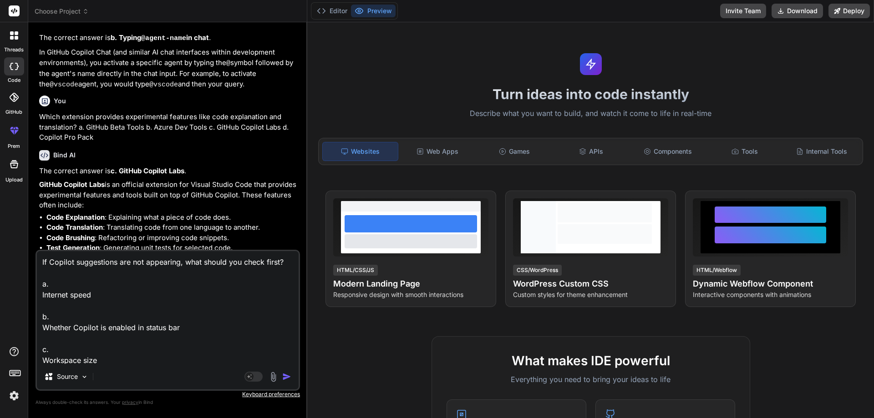
scroll to position [34, 0]
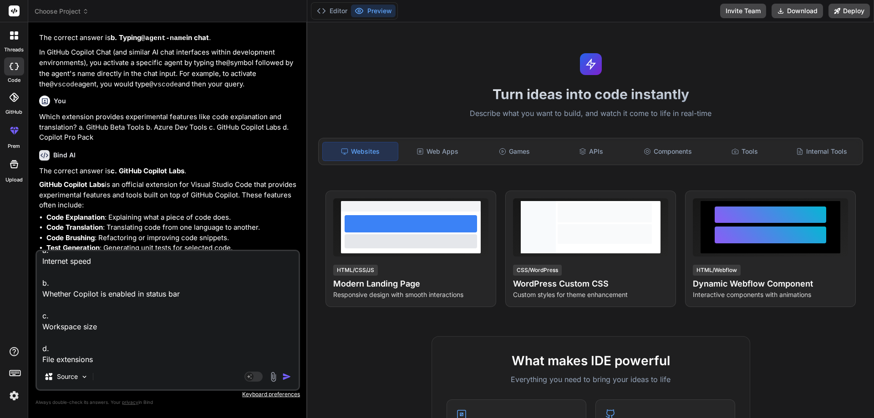
type textarea "If Copilot suggestions are not appearing, what should you check first? a. Inter…"
click at [287, 376] on img "button" at bounding box center [286, 376] width 9 height 9
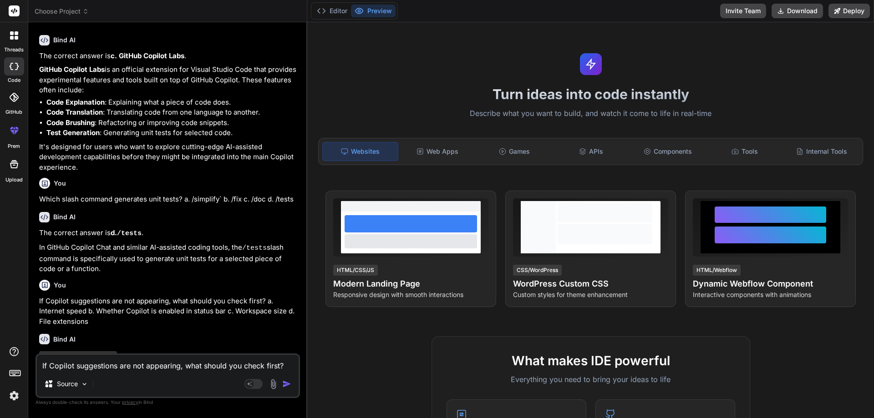
scroll to position [3389, 0]
type textarea "x"
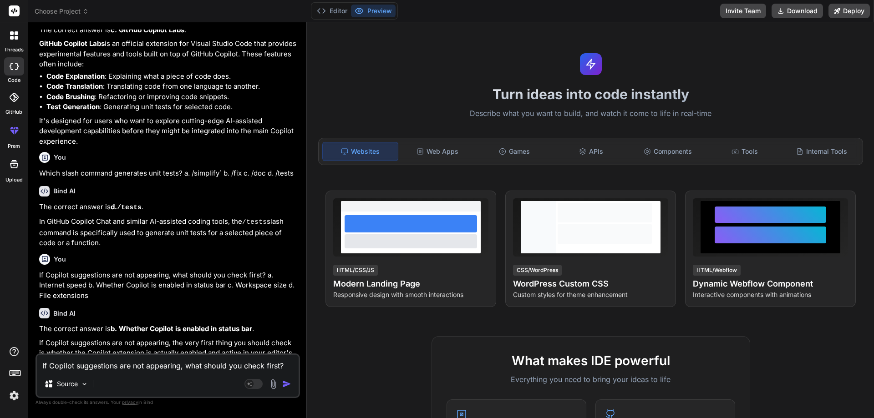
click at [96, 358] on textarea "If Copilot suggestions are not appearing, what should you check first? a. Inter…" at bounding box center [168, 363] width 262 height 16
paste textarea "Poor suggestion quality can often be improved by: a. Reducing comments b. Provi…"
type textarea "Poor suggestion quality can often be improved by: a. Reducing comments b. Provi…"
type textarea "x"
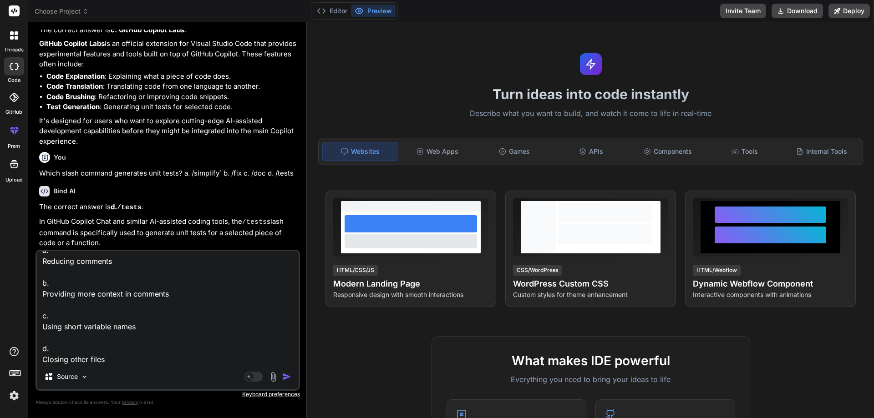
type textarea "Poor suggestion quality can often be improved by: a. Reducing comments b. Provi…"
click at [286, 375] on img "button" at bounding box center [286, 376] width 9 height 9
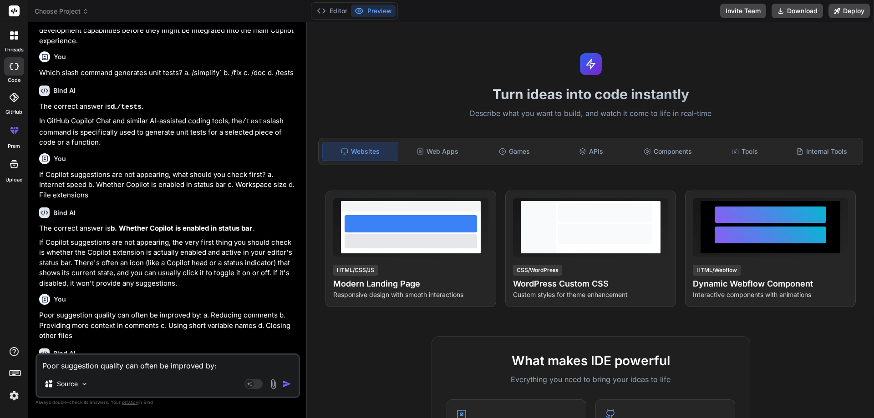
scroll to position [3530, 0]
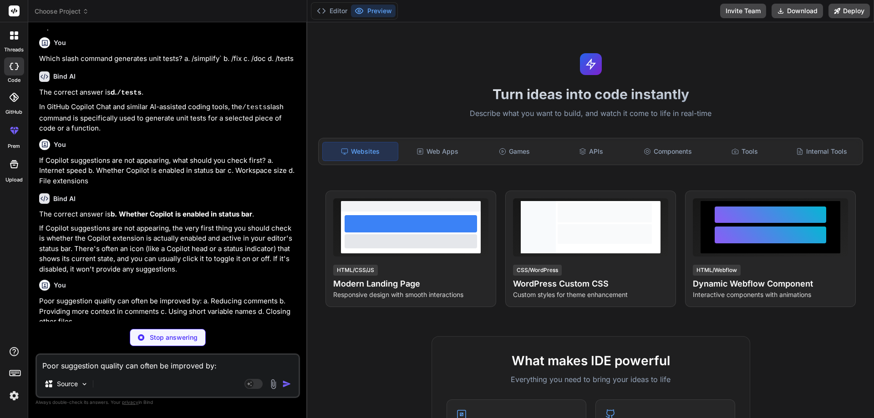
type textarea "x"
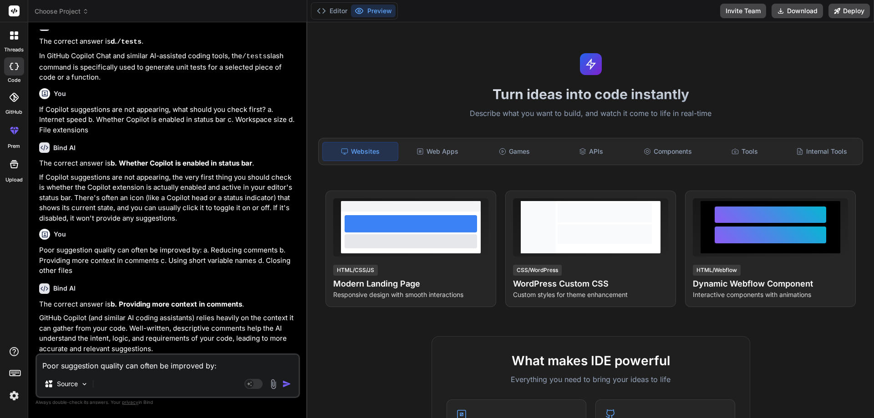
scroll to position [3628, 0]
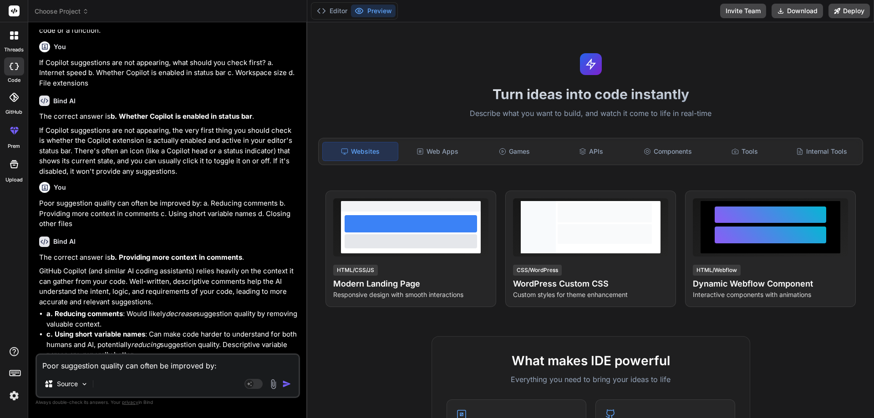
click at [109, 365] on textarea "Poor suggestion quality can often be improved by: a. Reducing comments b. Provi…" at bounding box center [168, 363] width 262 height 16
paste textarea "Shortcut to move to the next Copilot suggestion? a. Ctrl+Tab b. Alt+[ c. Shift+…"
type textarea "Shortcut to move to the next Copilot suggestion? a. Ctrl+Tab b. Alt+[ c. Shift+…"
type textarea "x"
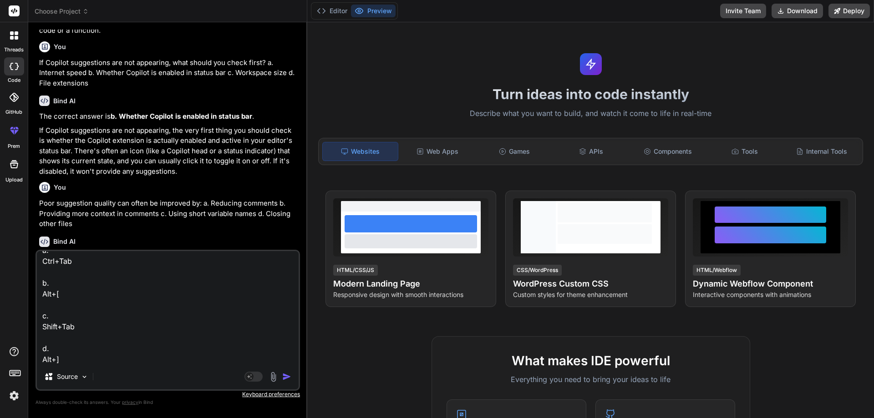
type textarea "Shortcut to move to the next Copilot suggestion? a. Ctrl+Tab b. Alt+[ c. Shift+…"
click at [285, 375] on img "button" at bounding box center [286, 376] width 9 height 9
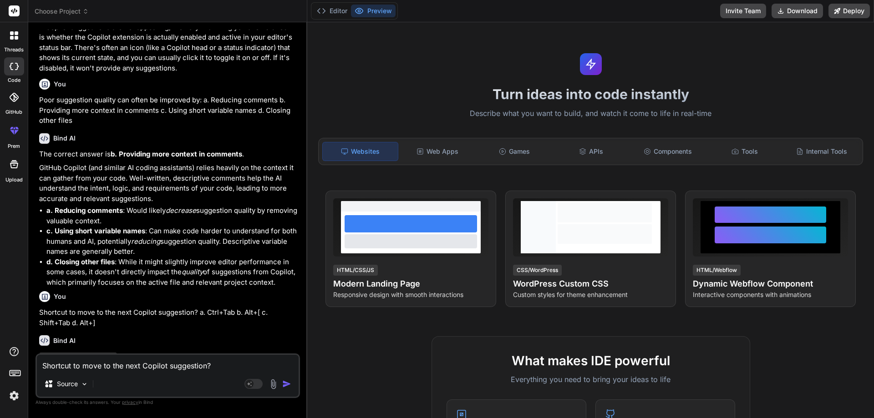
scroll to position [3733, 0]
type textarea "x"
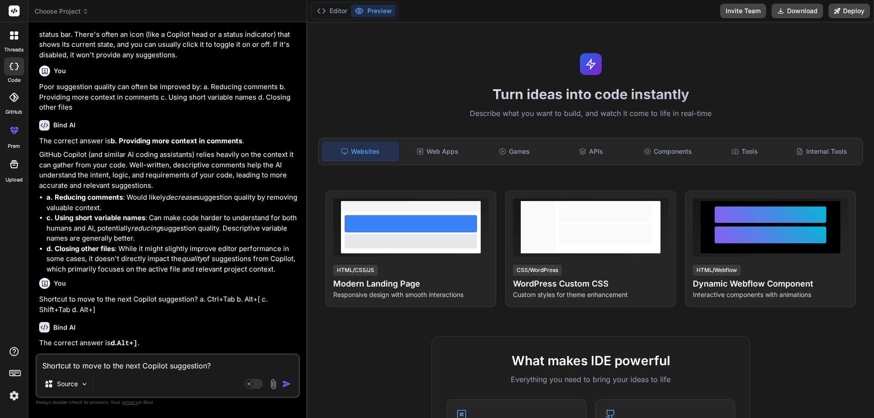
scroll to position [3748, 0]
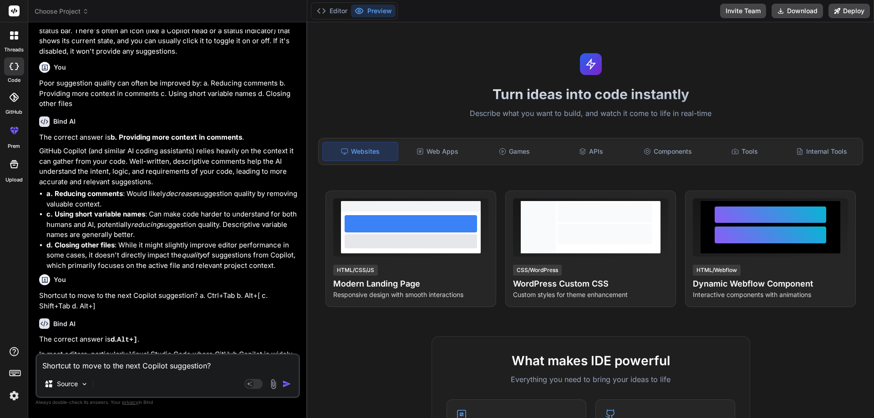
click at [113, 362] on textarea "Shortcut to move to the next Copilot suggestion? a. Ctrl+Tab b. Alt+[ c. Shift+…" at bounding box center [168, 363] width 262 height 16
paste textarea "Which shortcut clears the Copilot chat? a. Esc b. Alt+C c. Ctrl+L d. Ctrl+Shift…"
type textarea "Which shortcut clears the Copilot chat? a. Esc b. Alt+C c. Ctrl+L d. Ctrl+Shift…"
type textarea "x"
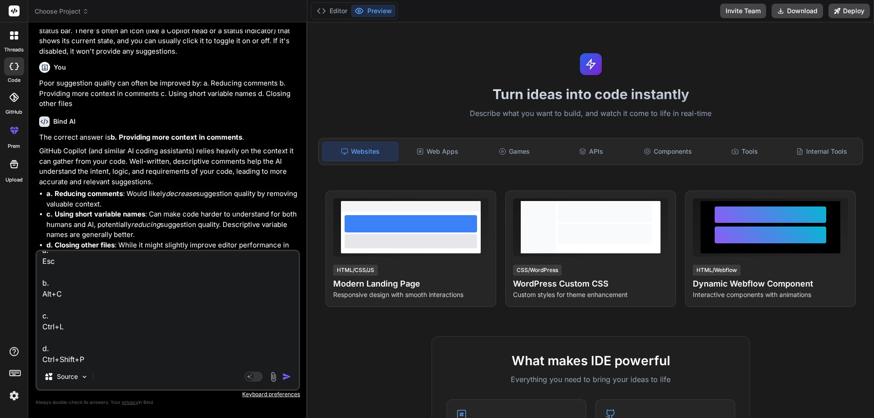
type textarea "Which shortcut clears the Copilot chat? a. Esc b. Alt+C c. Ctrl+L d. Ctrl+Shift…"
click at [286, 378] on img "button" at bounding box center [286, 376] width 9 height 9
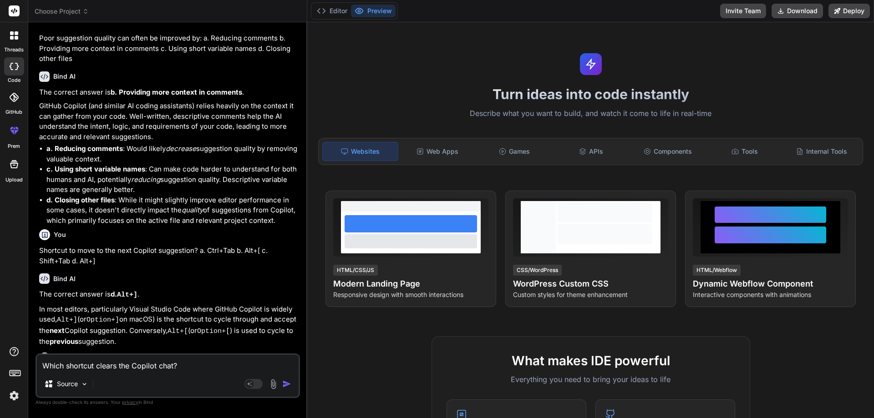
scroll to position [3843, 0]
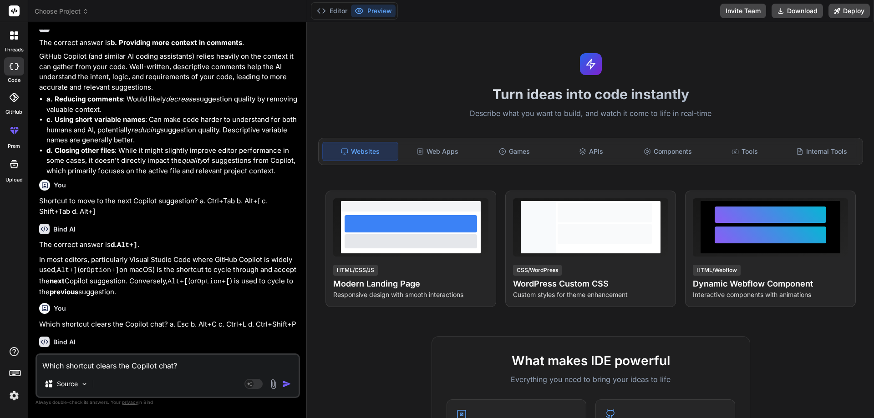
type textarea "x"
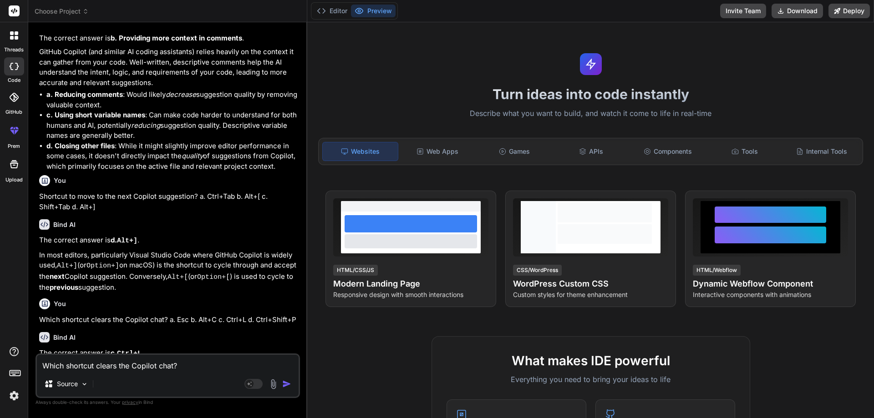
scroll to position [3848, 0]
click at [171, 347] on p "The correct answer is c. Ctrl+L ." at bounding box center [168, 352] width 259 height 11
click at [102, 365] on textarea "Which shortcut clears the Copilot chat? a. Esc b. Alt+C c. Ctrl+L d. Ctrl+Shift…" at bounding box center [168, 363] width 262 height 16
paste textarea "Shortcut to toggle Copilot suggestions? a. F2 b. Ctrl+Shift+X c. Alt+\ d. Ctrl+…"
type textarea "Shortcut to toggle Copilot suggestions? a. F2 b. Ctrl+Shift+X c. Alt+\ d. Ctrl+…"
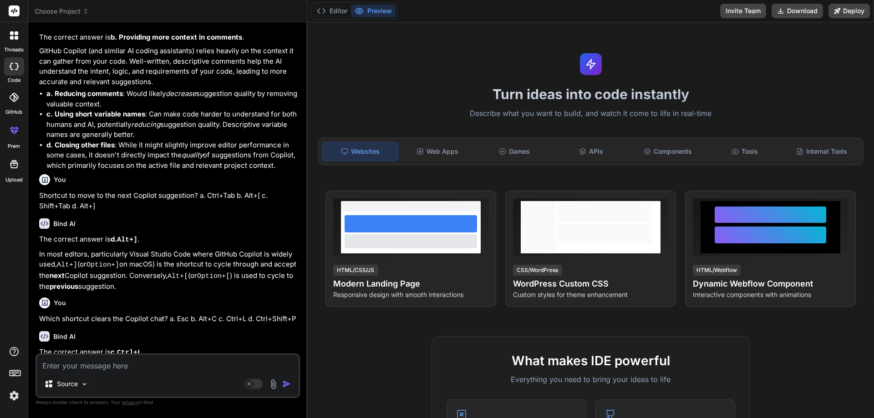
type textarea "x"
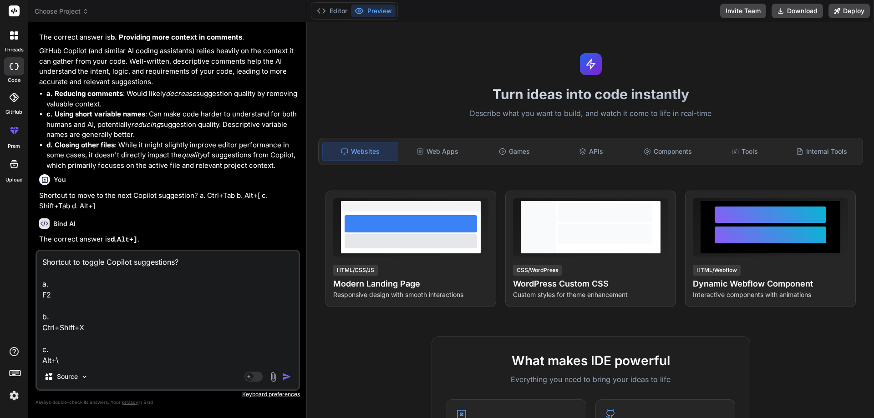
scroll to position [34, 0]
type textarea "Shortcut to toggle Copilot suggestions? a. F2 b. Ctrl+Shift+X c. Alt+\ d. Ctrl+…"
click at [286, 377] on img "button" at bounding box center [286, 376] width 9 height 9
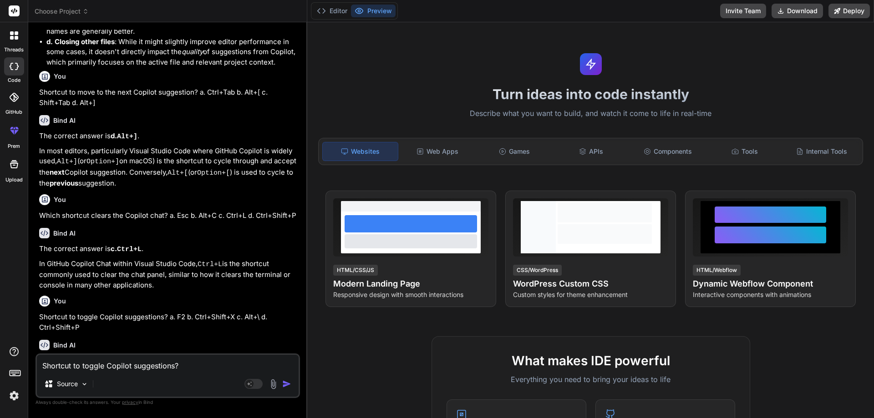
scroll to position [3953, 0]
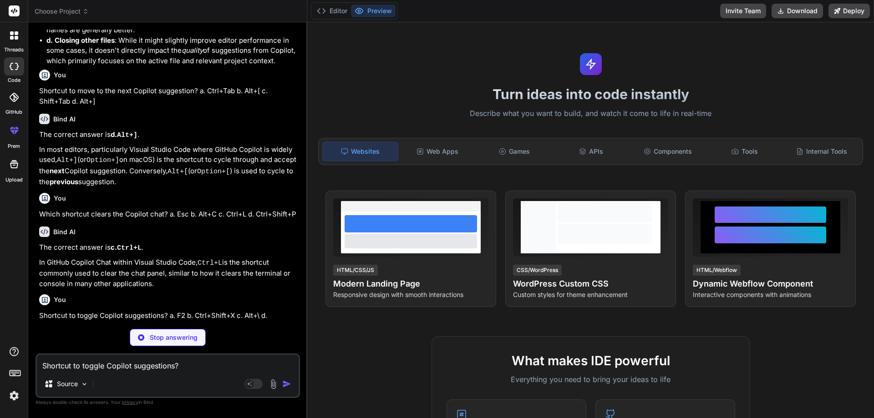
type textarea "x"
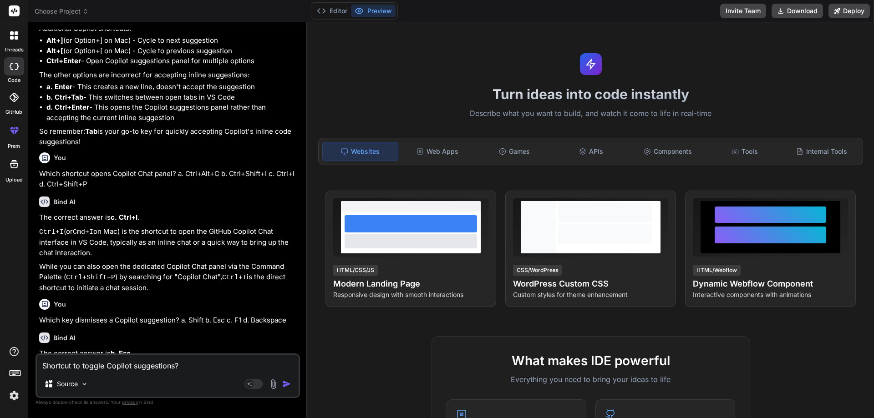
scroll to position [1268, 0]
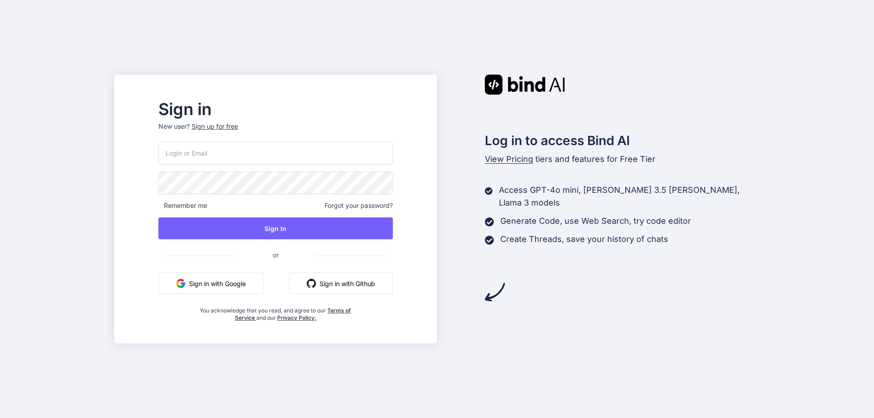
click at [243, 285] on button "Sign in with Google" at bounding box center [210, 284] width 105 height 22
